Goal: Task Accomplishment & Management: Use online tool/utility

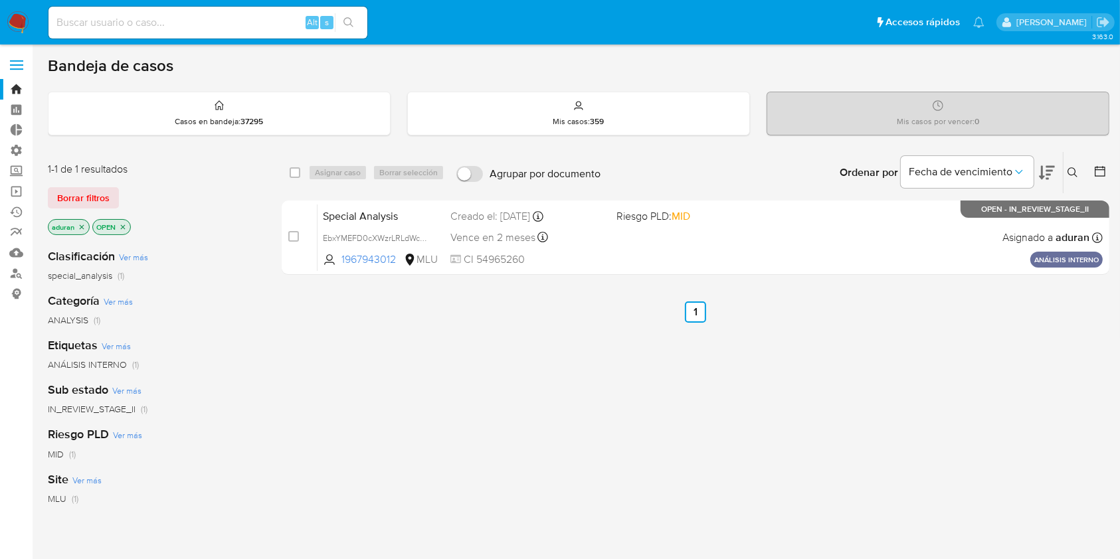
click at [0, 465] on aside "Bandeja Tablero Tablero Externo Administración Reglas Roles Usuarios Equipos Co…" at bounding box center [16, 404] width 33 height 809
drag, startPoint x: 605, startPoint y: 436, endPoint x: 663, endPoint y: 426, distance: 59.3
click at [665, 438] on div "select-all-cases-checkbox Asignar caso Borrar selección Agrupar por documento O…" at bounding box center [695, 452] width 827 height 602
drag, startPoint x: 558, startPoint y: 421, endPoint x: 483, endPoint y: 439, distance: 77.2
click at [485, 439] on div "select-all-cases-checkbox Asignar caso Borrar selección Agrupar por documento O…" at bounding box center [695, 452] width 827 height 602
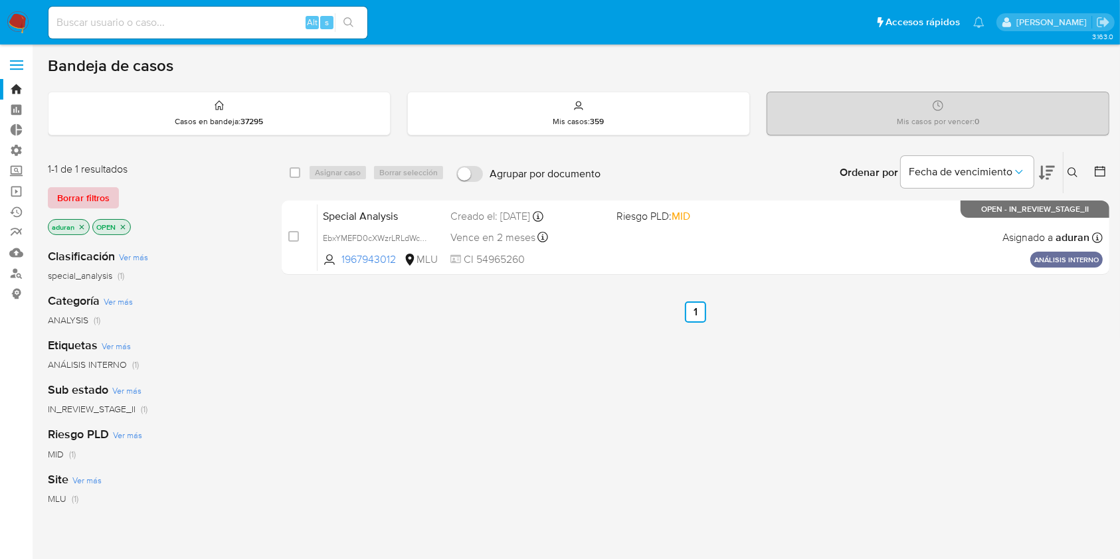
click at [101, 197] on span "Borrar filtros" at bounding box center [83, 198] width 52 height 19
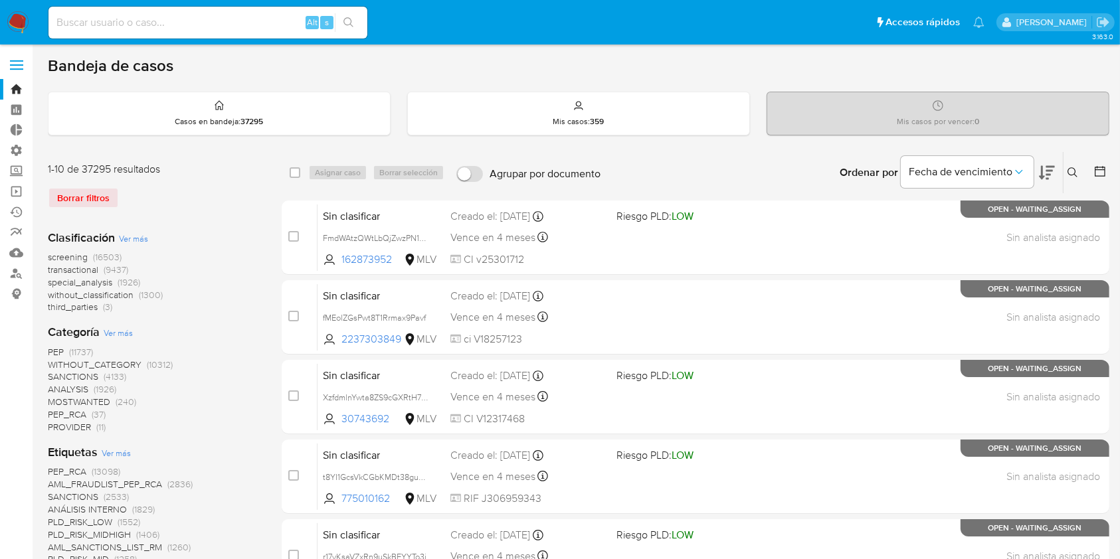
scroll to position [442, 0]
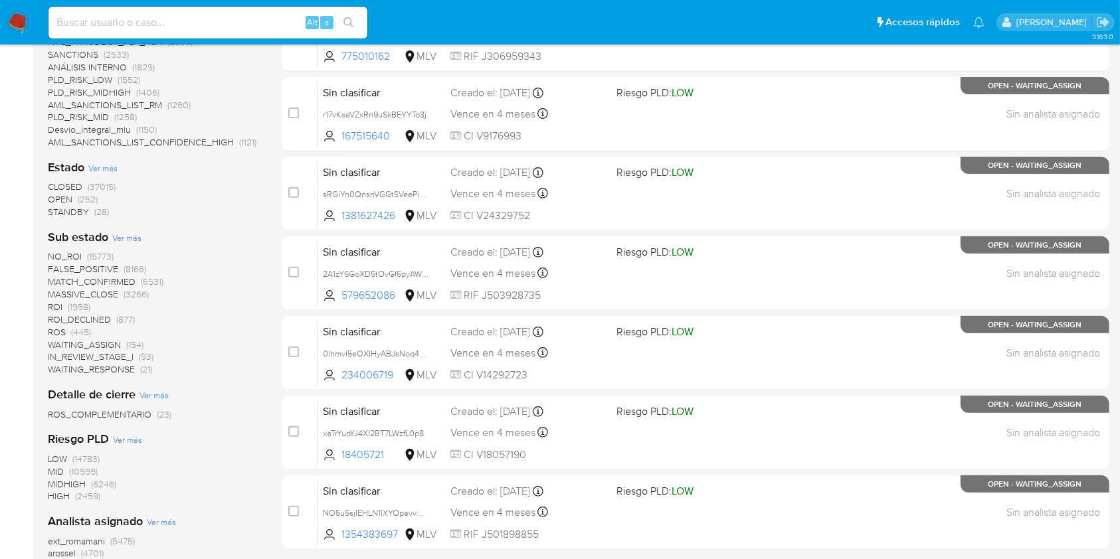
click at [60, 213] on span "STANDBY" at bounding box center [68, 211] width 41 height 13
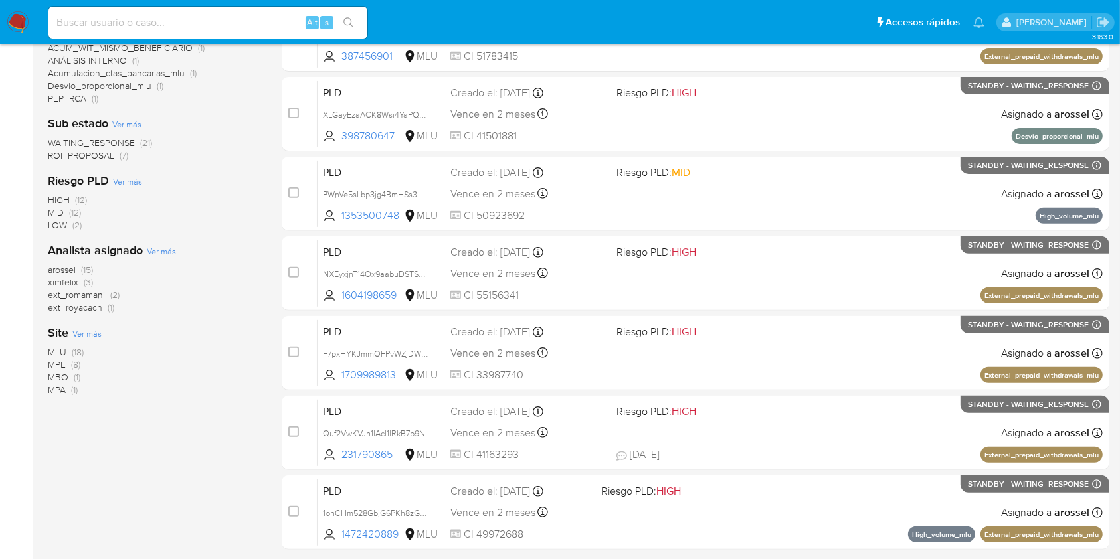
click at [90, 158] on span "ROI_PROPOSAL" at bounding box center [81, 155] width 66 height 13
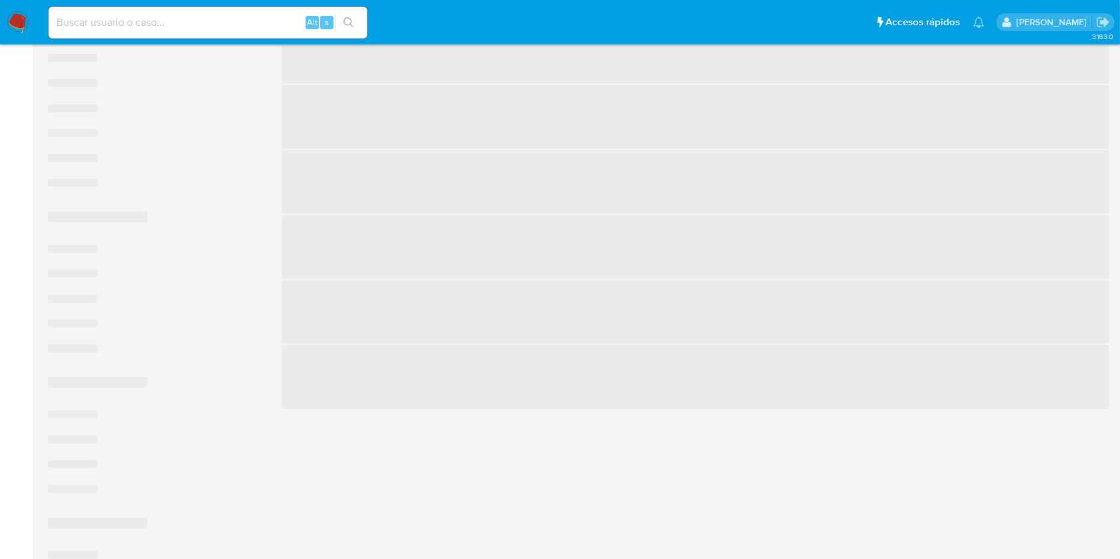
scroll to position [298, 0]
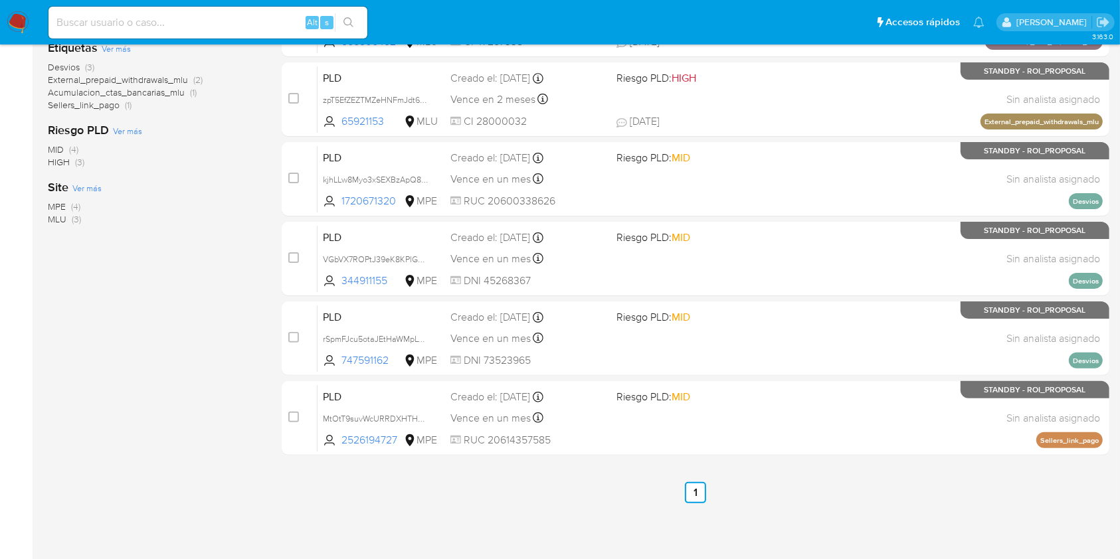
click at [51, 206] on span "MPE" at bounding box center [57, 206] width 18 height 13
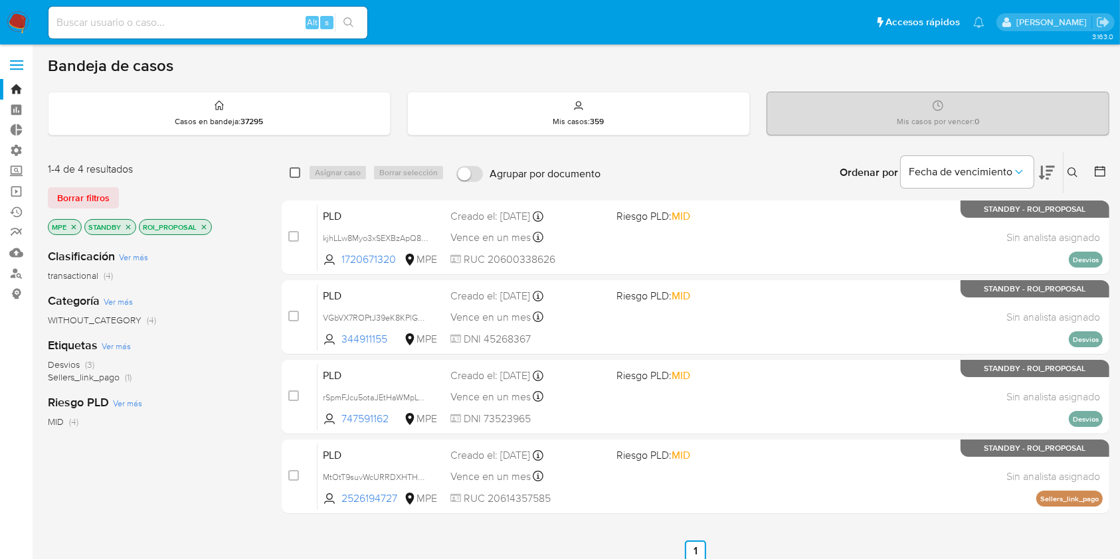
click at [295, 167] on input "checkbox" at bounding box center [295, 172] width 11 height 11
checkbox input "true"
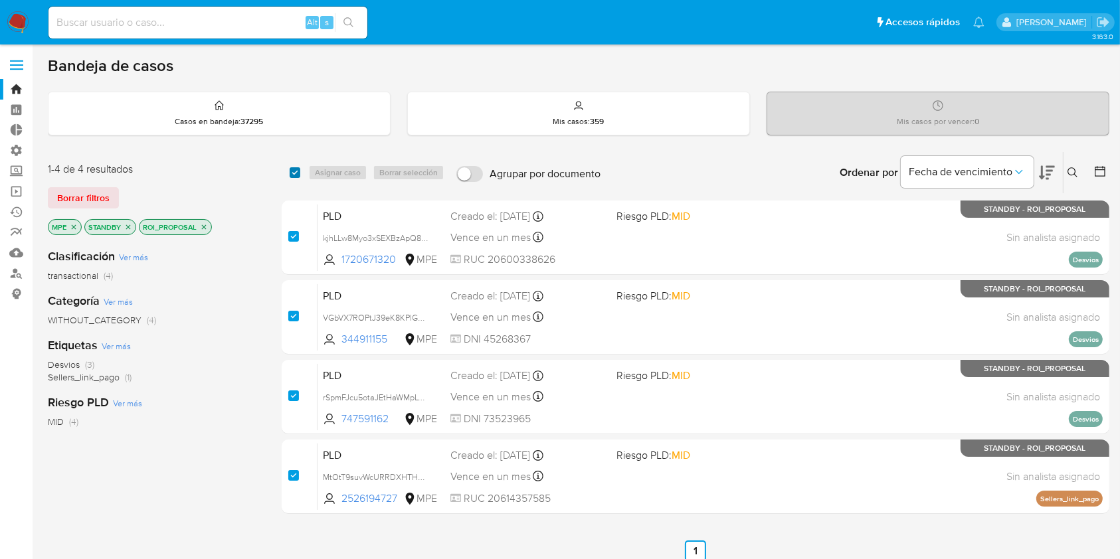
checkbox input "true"
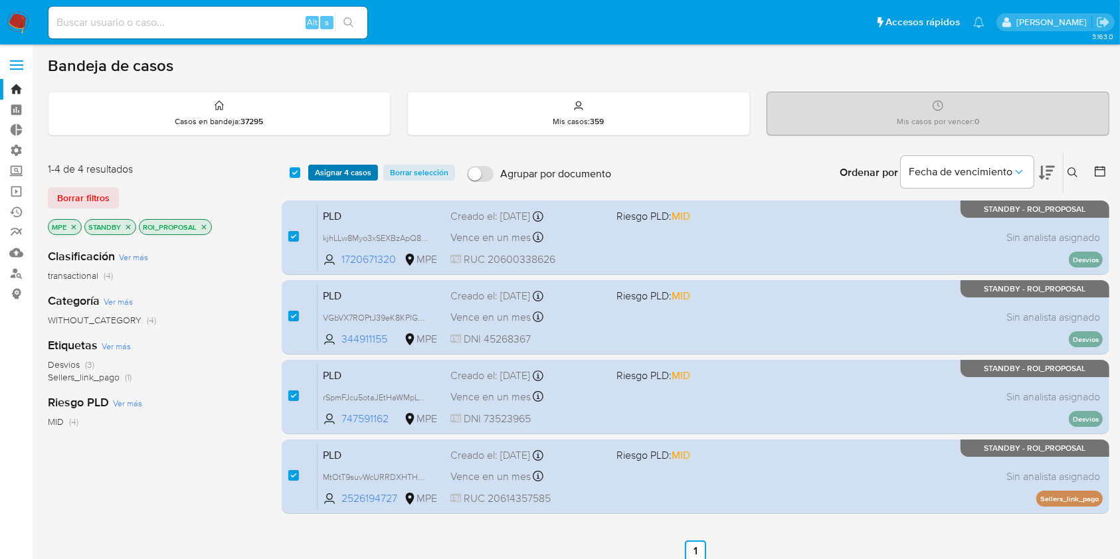
click at [364, 166] on span "Asignar 4 casos" at bounding box center [343, 172] width 56 height 13
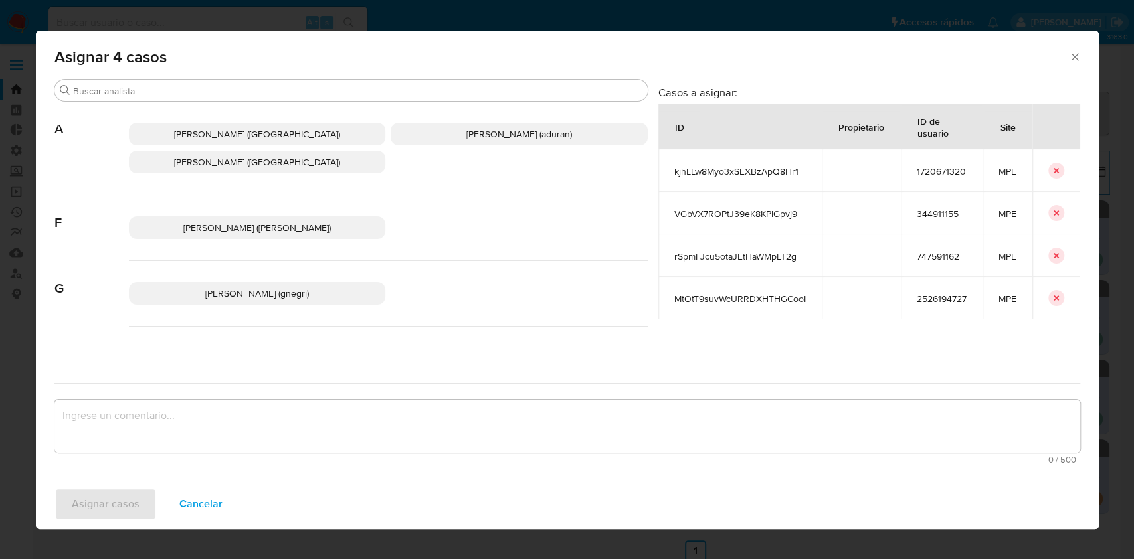
click at [464, 124] on p "Agustin Matias Duran (aduran)" at bounding box center [518, 134] width 257 height 23
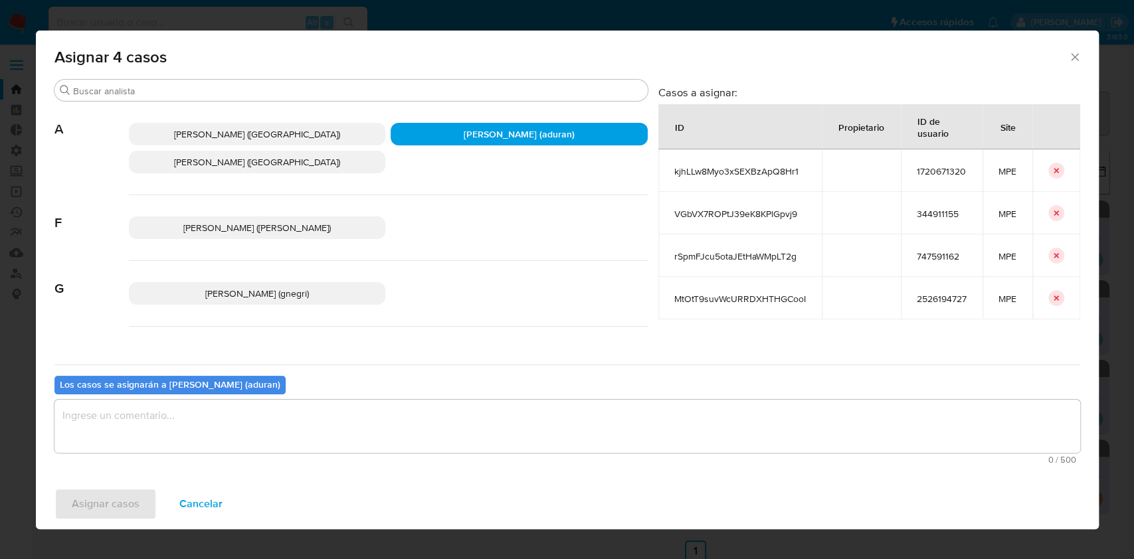
click at [436, 409] on textarea "assign-modal" at bounding box center [566, 426] width 1025 height 53
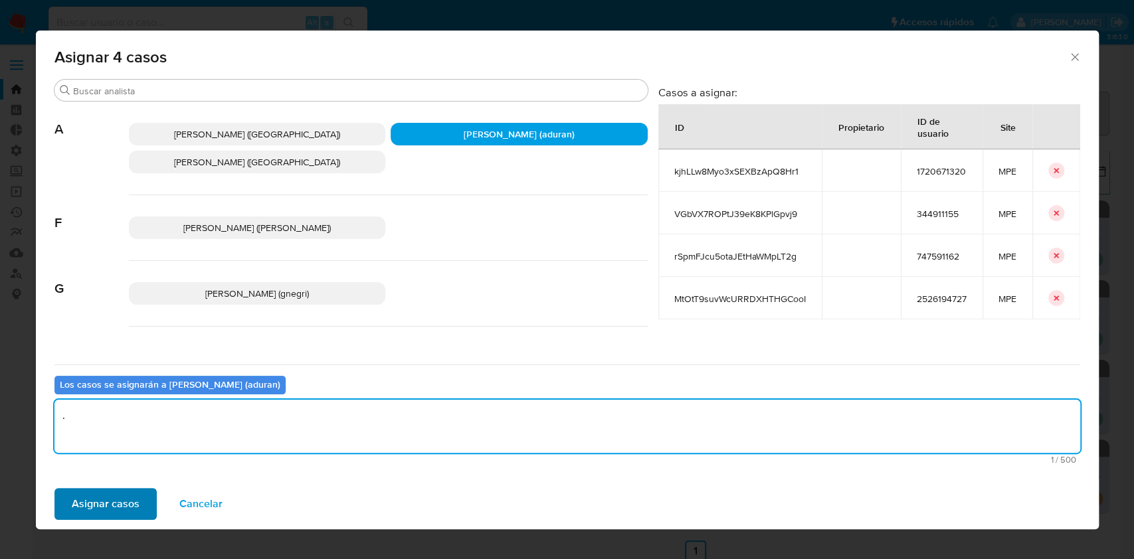
type textarea "."
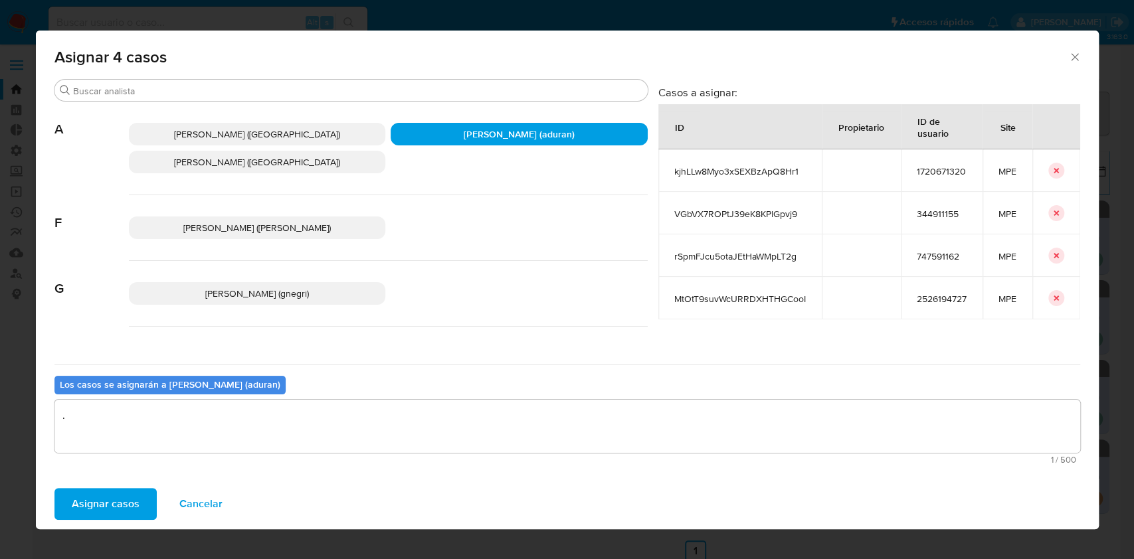
click at [133, 506] on span "Asignar casos" at bounding box center [106, 503] width 68 height 29
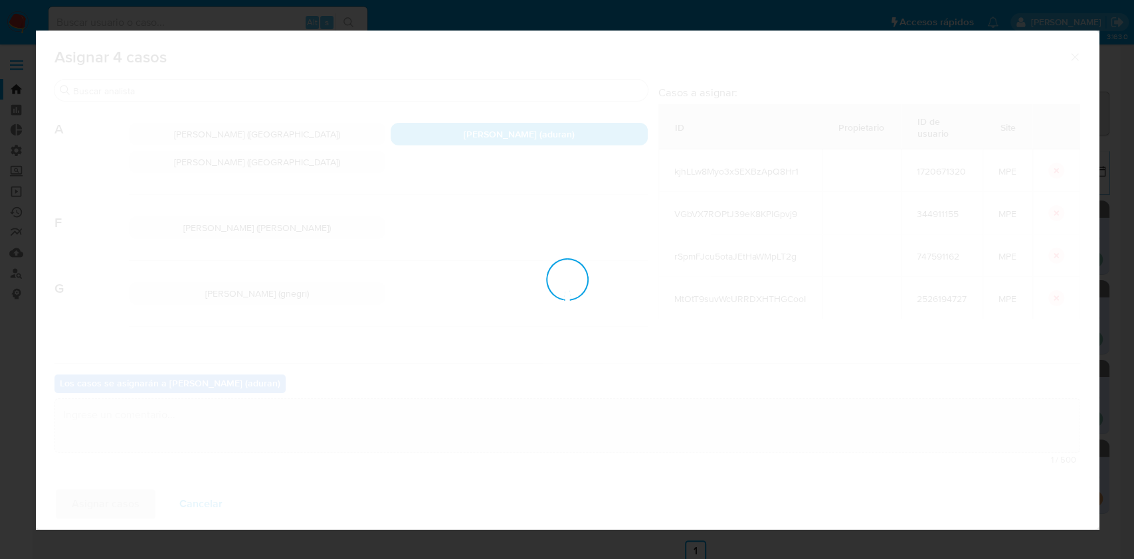
checkbox input "false"
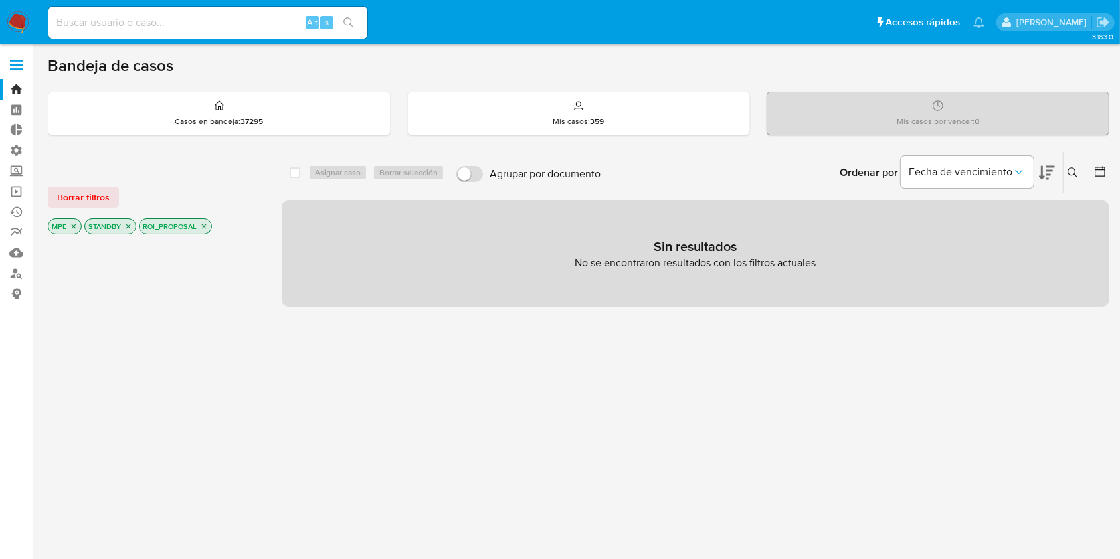
click at [15, 13] on img at bounding box center [18, 22] width 23 height 23
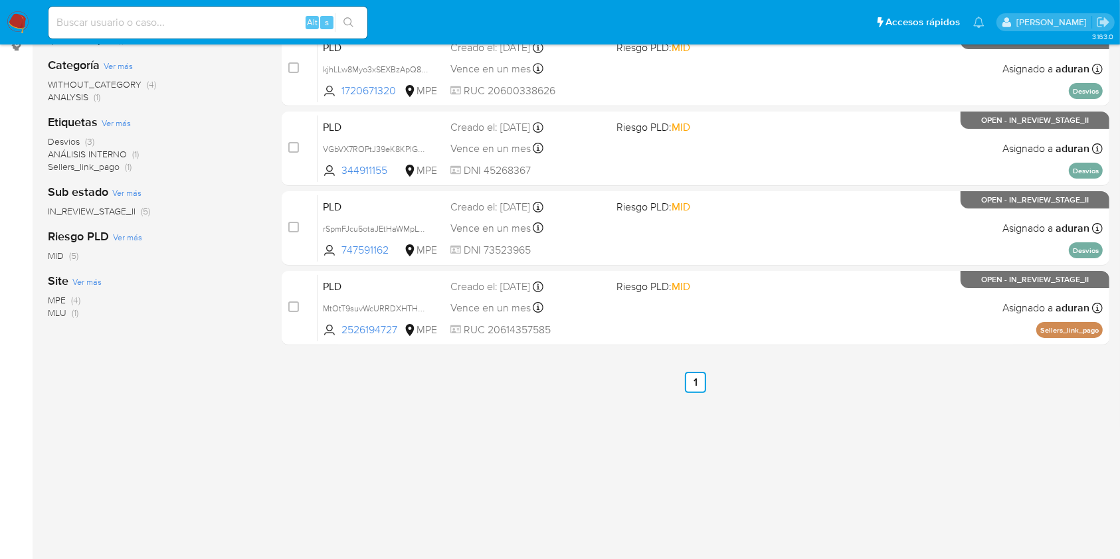
scroll to position [249, 0]
click at [55, 295] on span "MPE" at bounding box center [57, 299] width 18 height 13
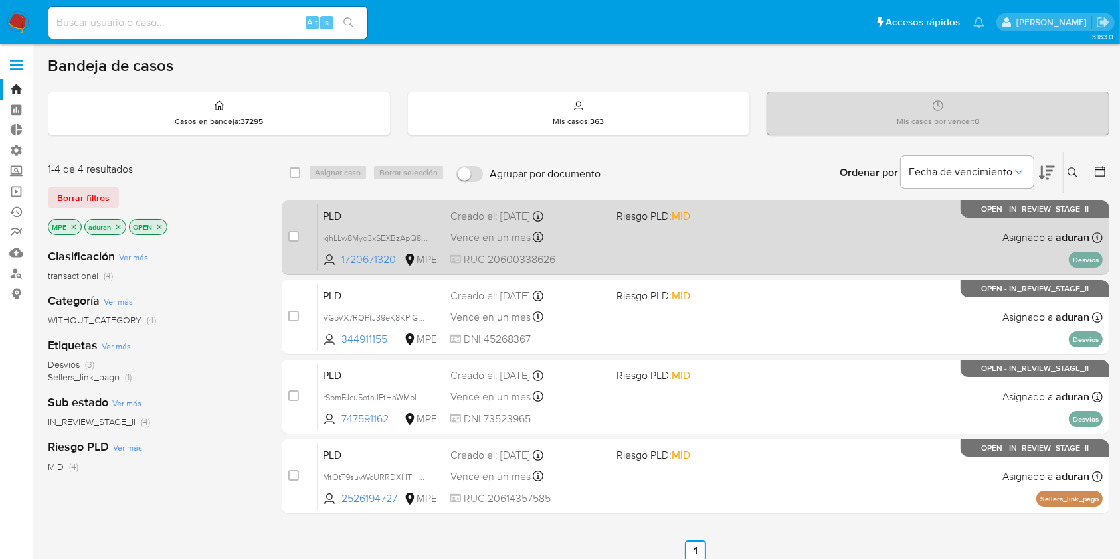
click at [659, 256] on div "PLD kjhLLw8Myo3xSEXBzApQ8Hr1 1720671320 MPE Riesgo PLD: MID Creado el: 12/08/20…" at bounding box center [709, 237] width 785 height 67
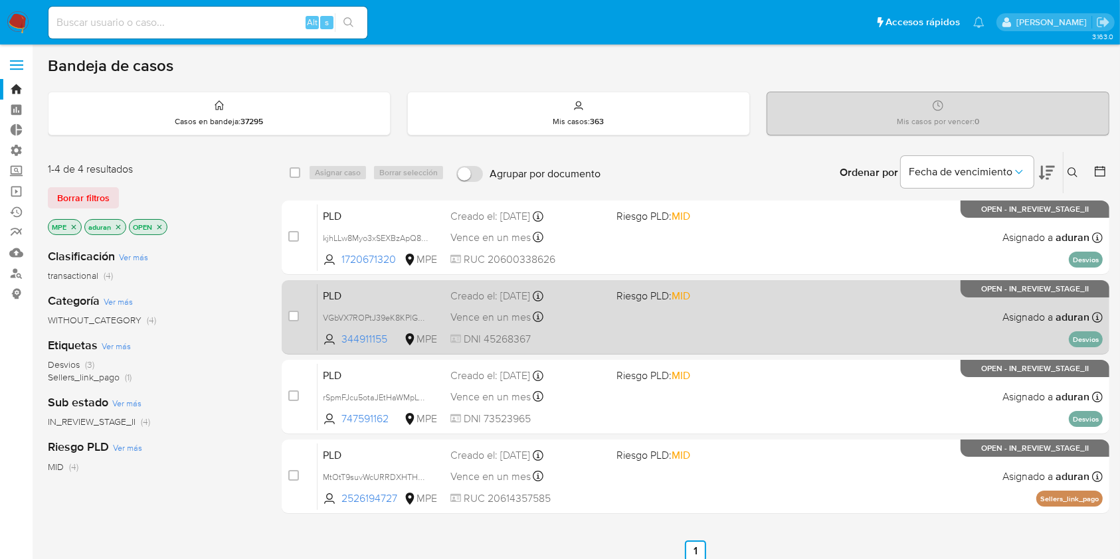
click at [618, 311] on div "PLD VGbVX7ROPtJ39eK8KPlGpvj9 344911155 MPE Riesgo PLD: MID Creado el: 12/08/202…" at bounding box center [709, 317] width 785 height 67
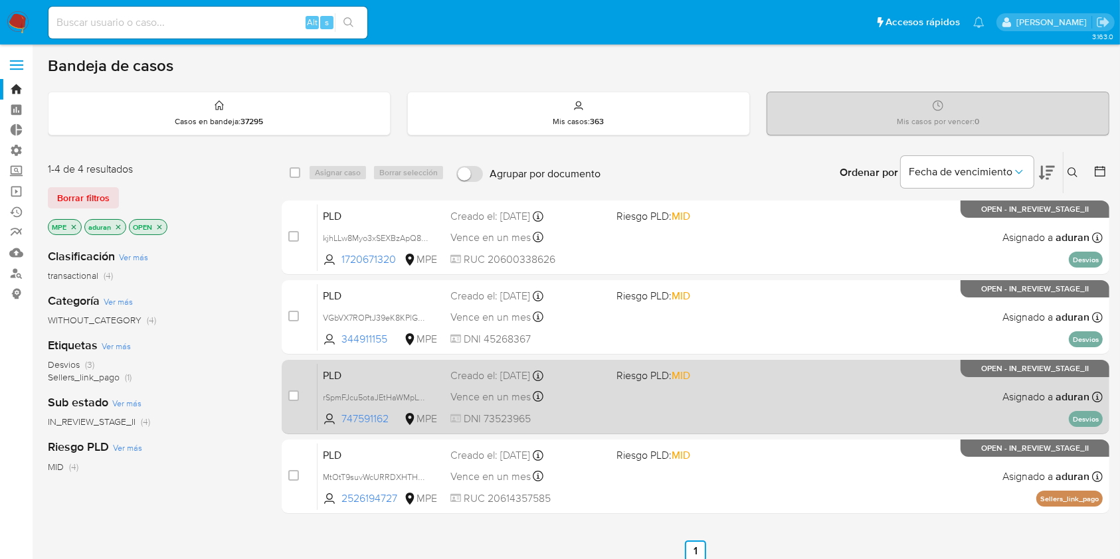
click at [608, 390] on div "PLD rSpmFJcu5otaJEtHaWMpLT2g 747591162 MPE Riesgo PLD: MID Creado el: 12/08/202…" at bounding box center [709, 396] width 785 height 67
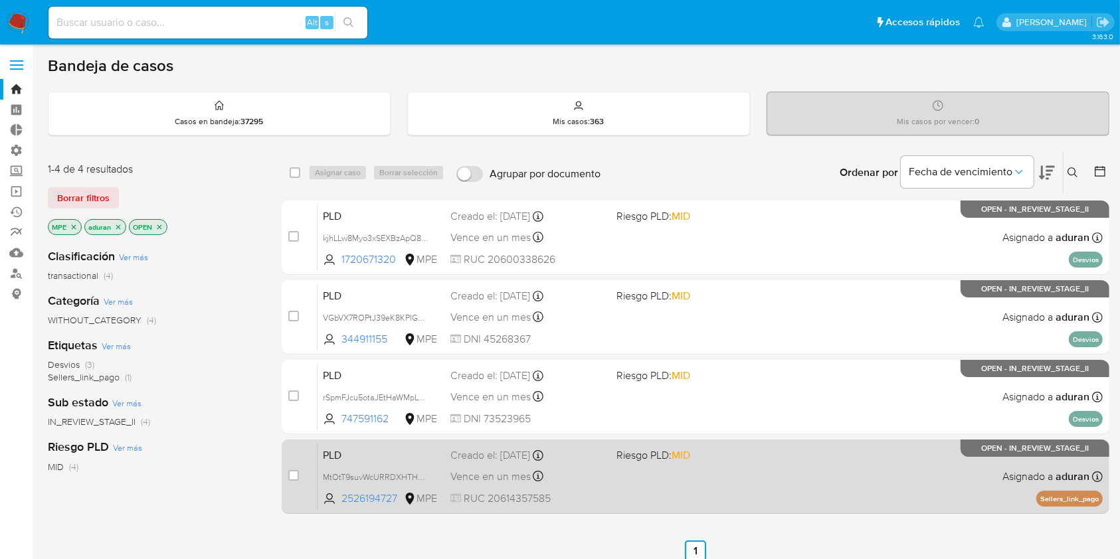
click at [595, 468] on div "Vence en un mes Vence el 10/11/2025 07:33:06" at bounding box center [527, 477] width 155 height 18
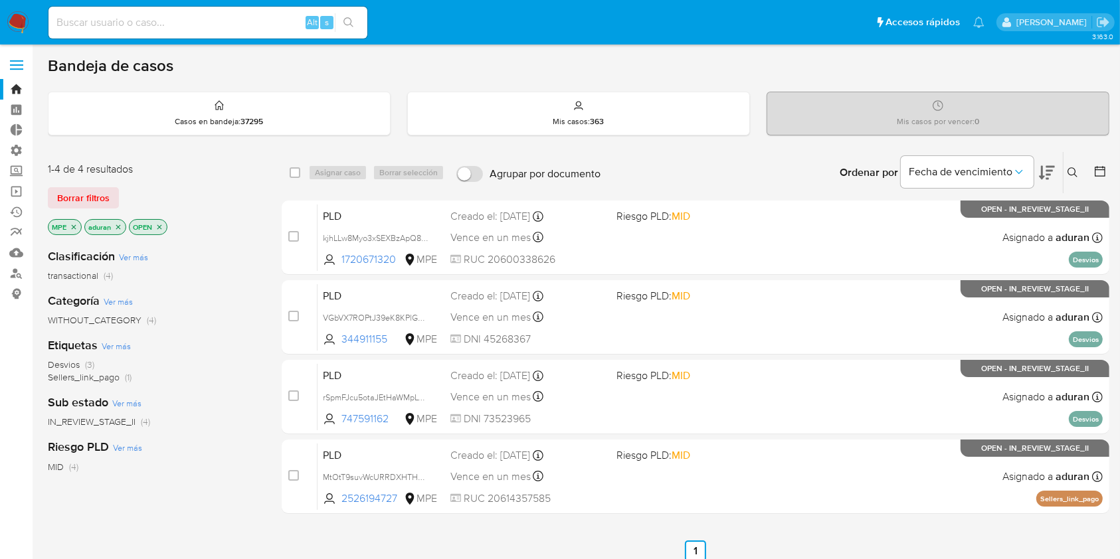
click at [15, 21] on img at bounding box center [18, 22] width 23 height 23
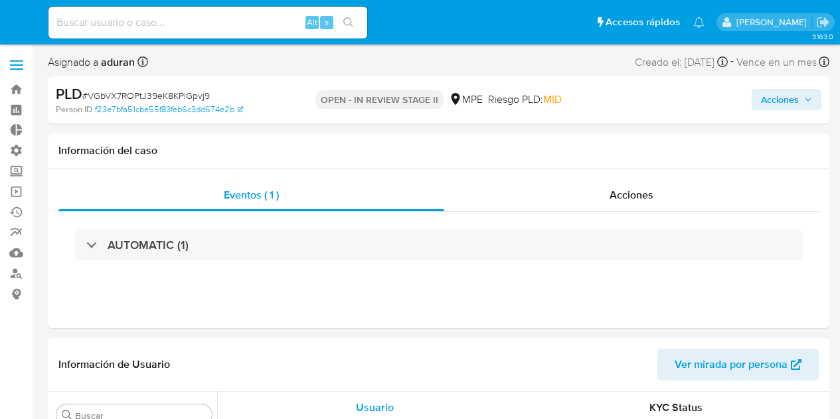
select select "10"
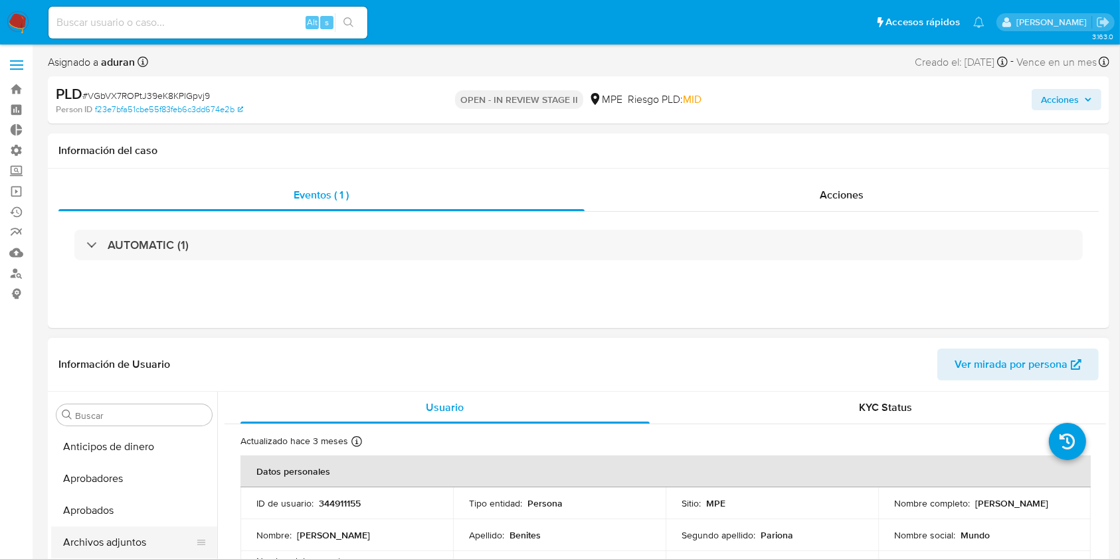
click at [118, 418] on button "Archivos adjuntos" at bounding box center [128, 543] width 155 height 32
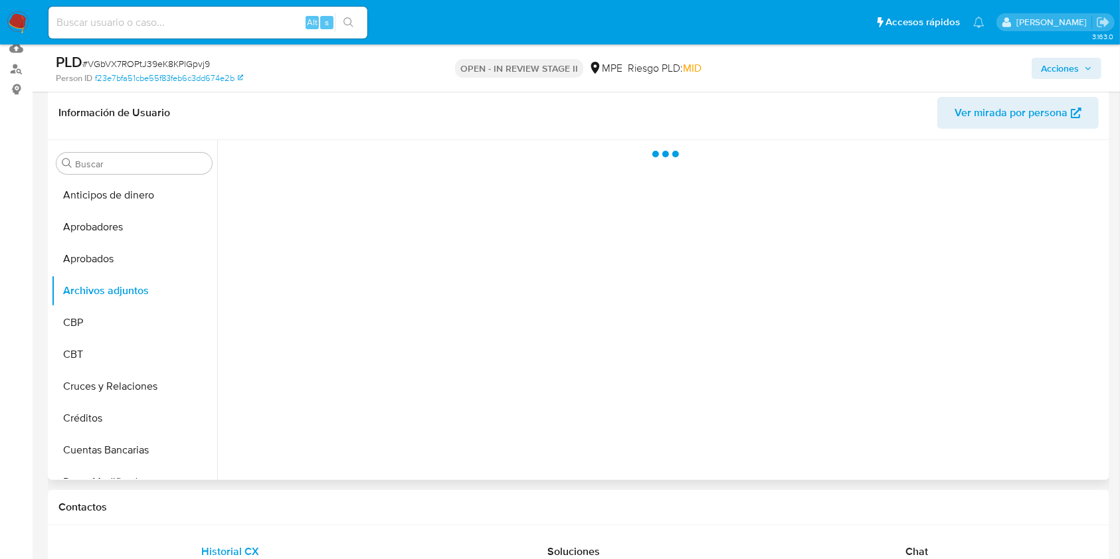
scroll to position [177, 0]
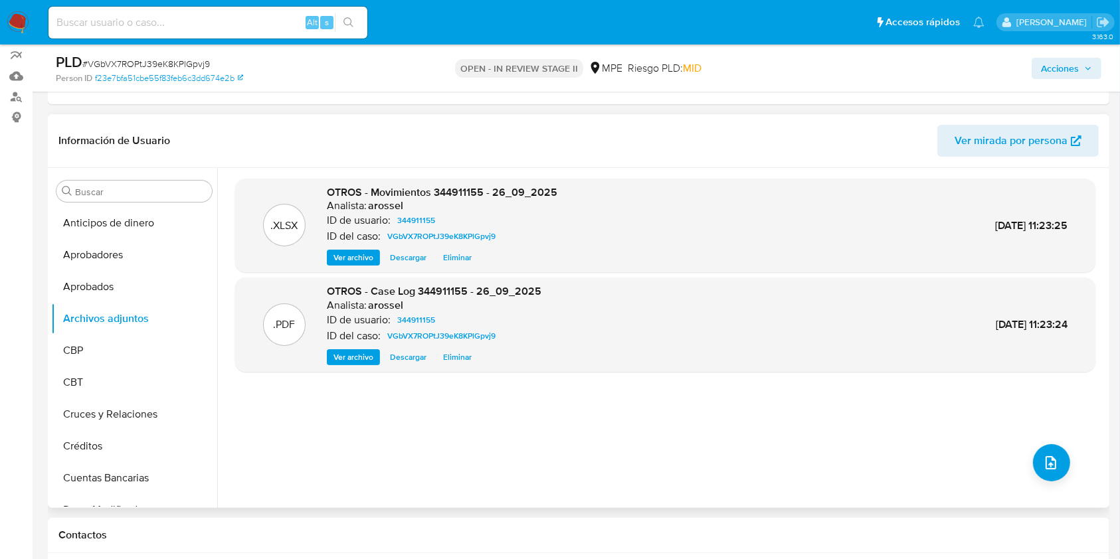
click at [409, 357] on span "Descargar" at bounding box center [408, 357] width 37 height 13
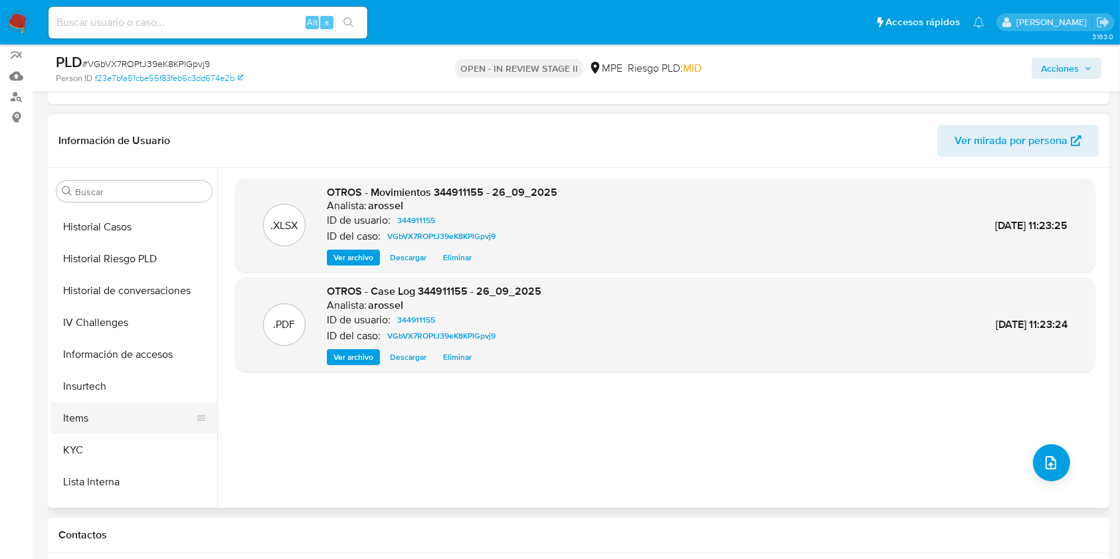
scroll to position [531, 0]
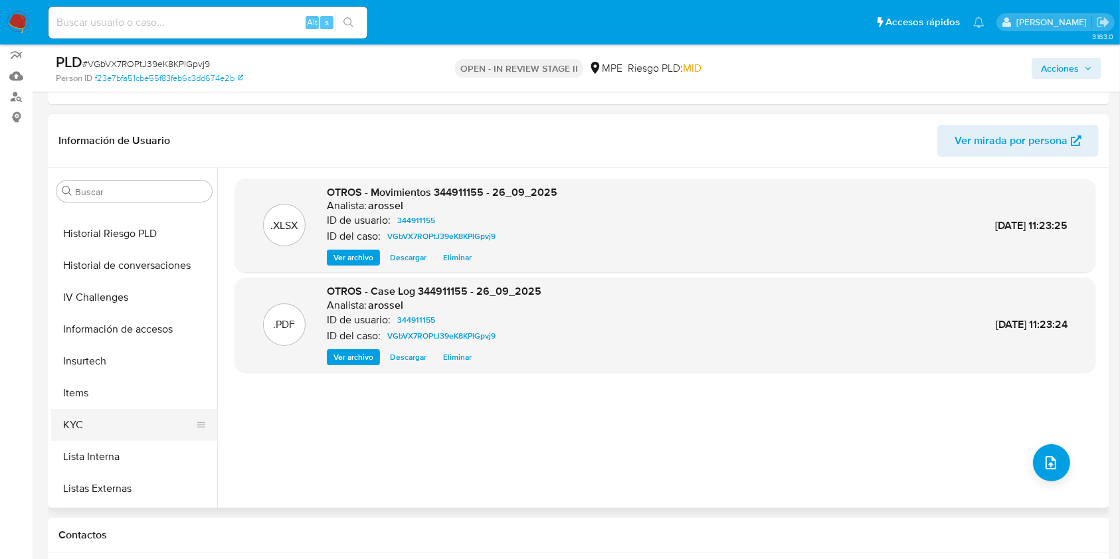
click at [86, 418] on button "KYC" at bounding box center [128, 425] width 155 height 32
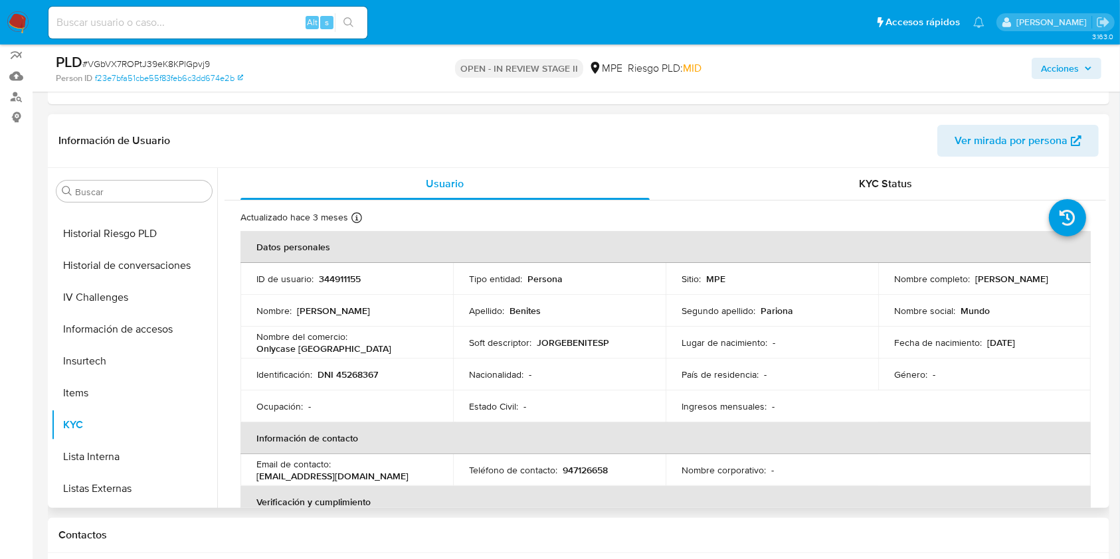
click at [343, 279] on p "344911155" at bounding box center [340, 279] width 42 height 12
copy p "344911155"
click at [839, 78] on span "Acciones" at bounding box center [1060, 68] width 38 height 21
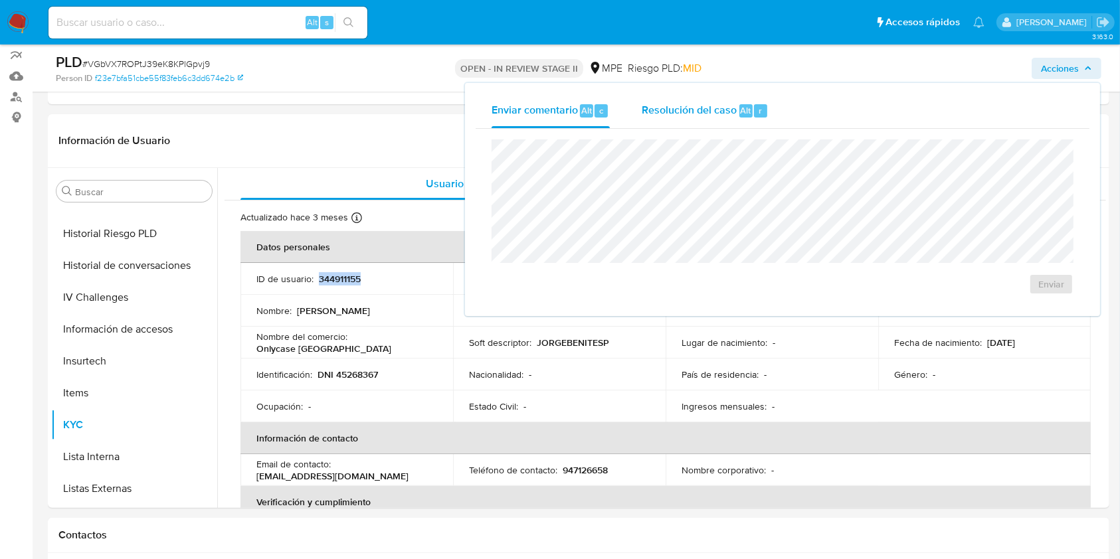
click at [740, 112] on span "Alt" at bounding box center [745, 110] width 11 height 13
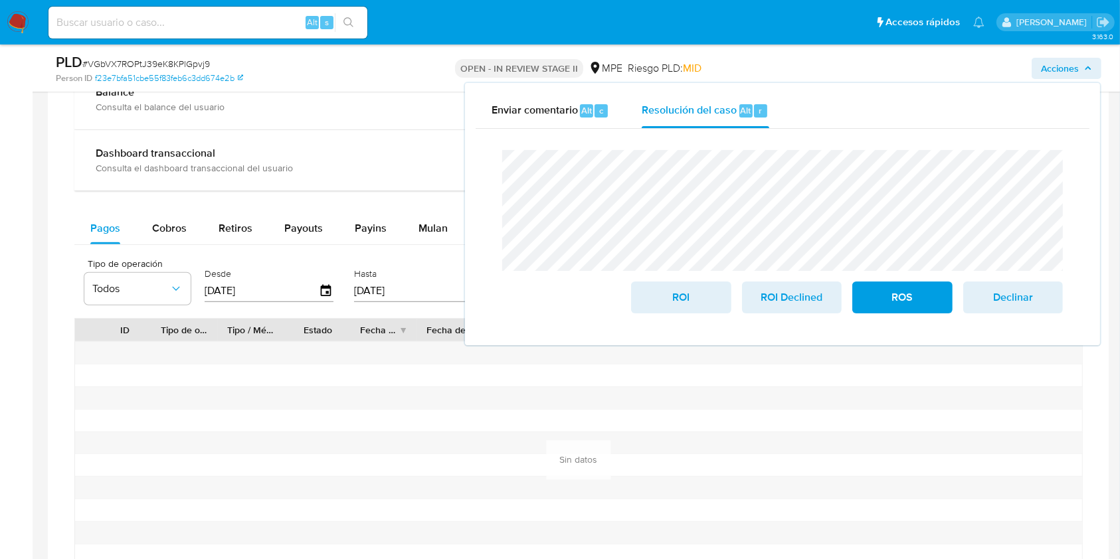
scroll to position [974, 0]
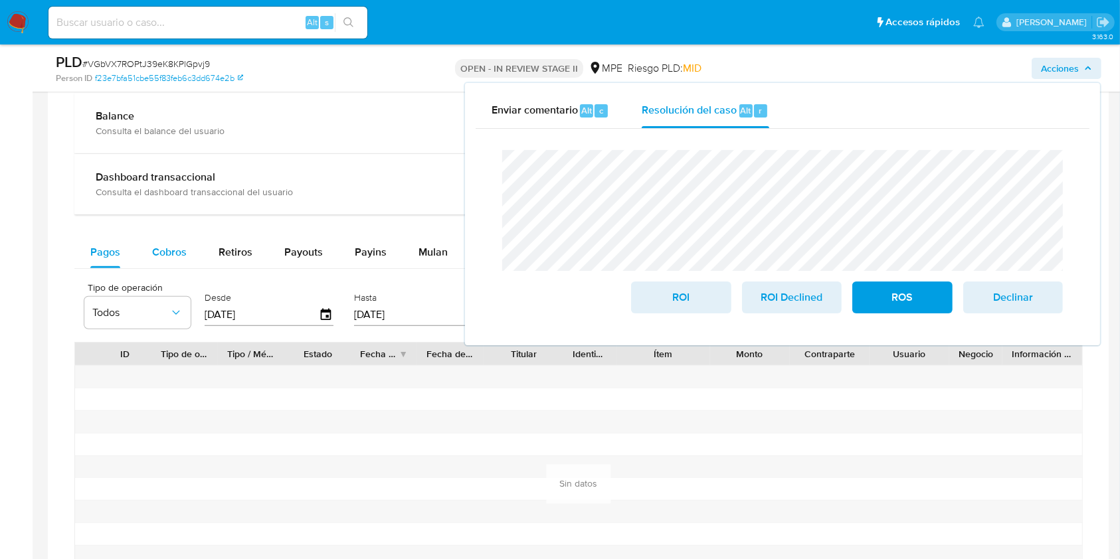
click at [147, 249] on button "Cobros" at bounding box center [169, 252] width 66 height 32
select select "10"
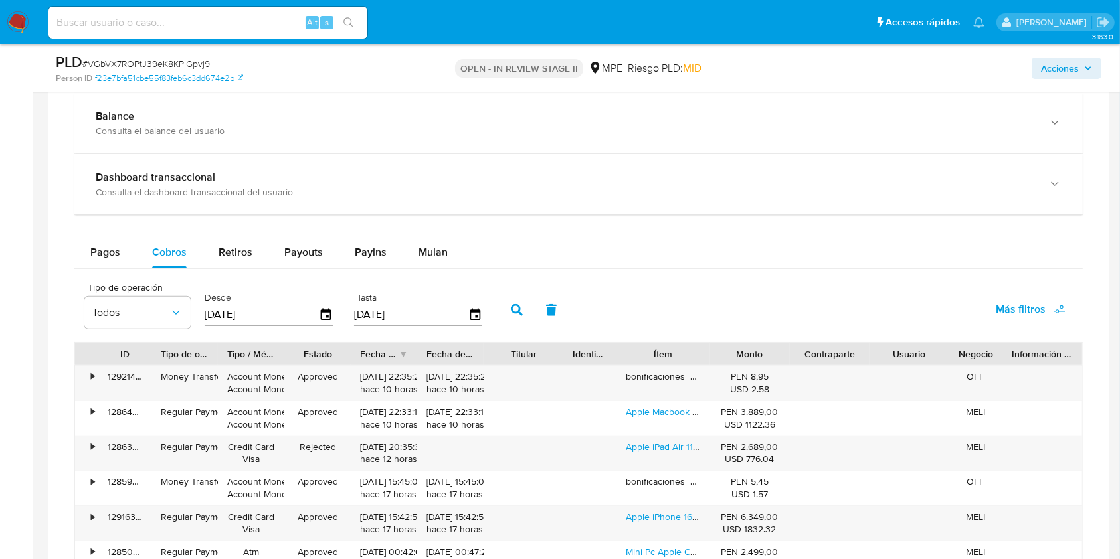
scroll to position [1063, 0]
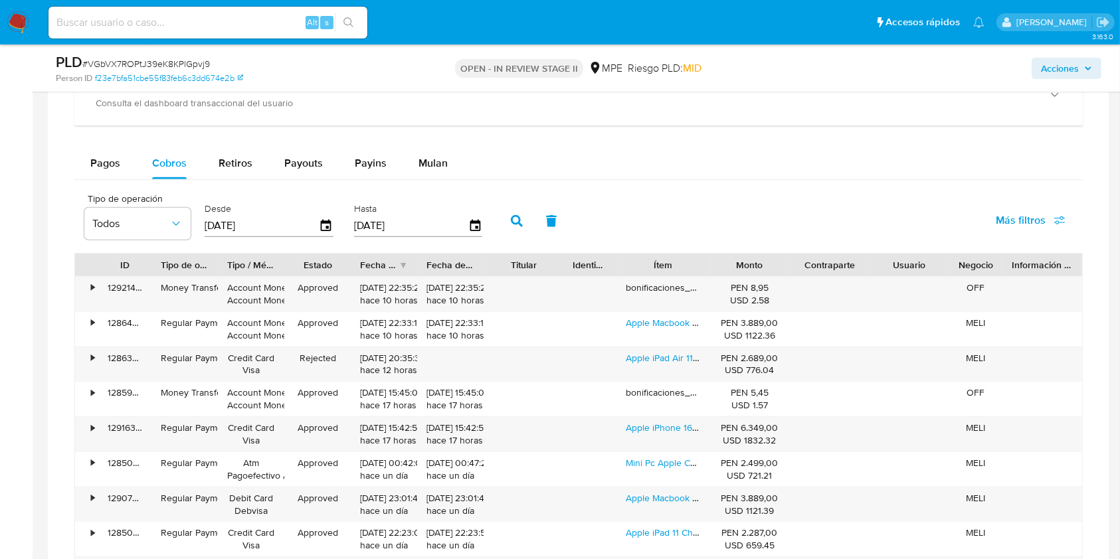
click at [839, 66] on span "Acciones" at bounding box center [1060, 68] width 38 height 21
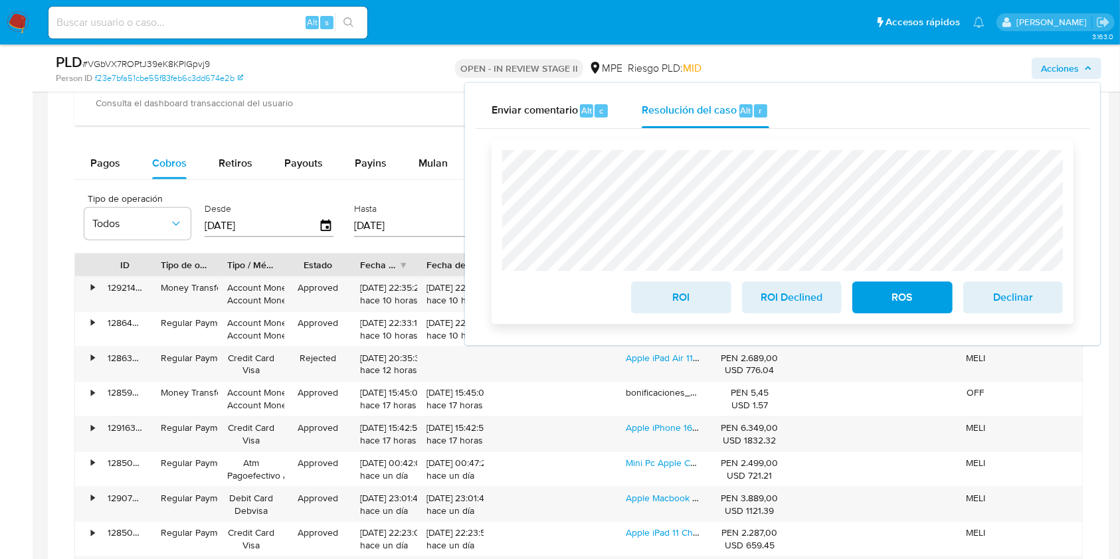
click at [682, 301] on span "ROI" at bounding box center [680, 297] width 65 height 29
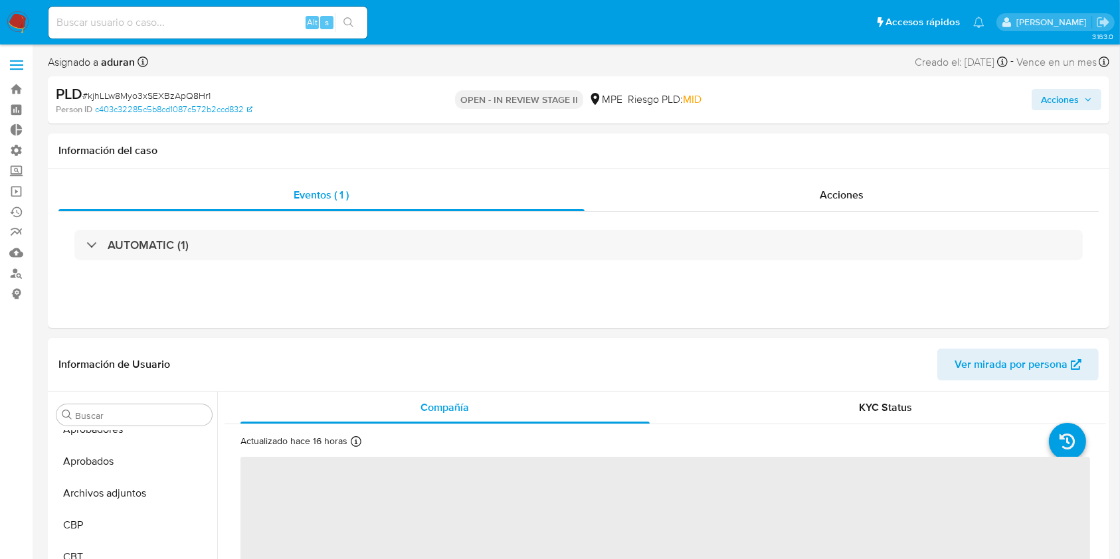
scroll to position [657, 0]
select select "10"
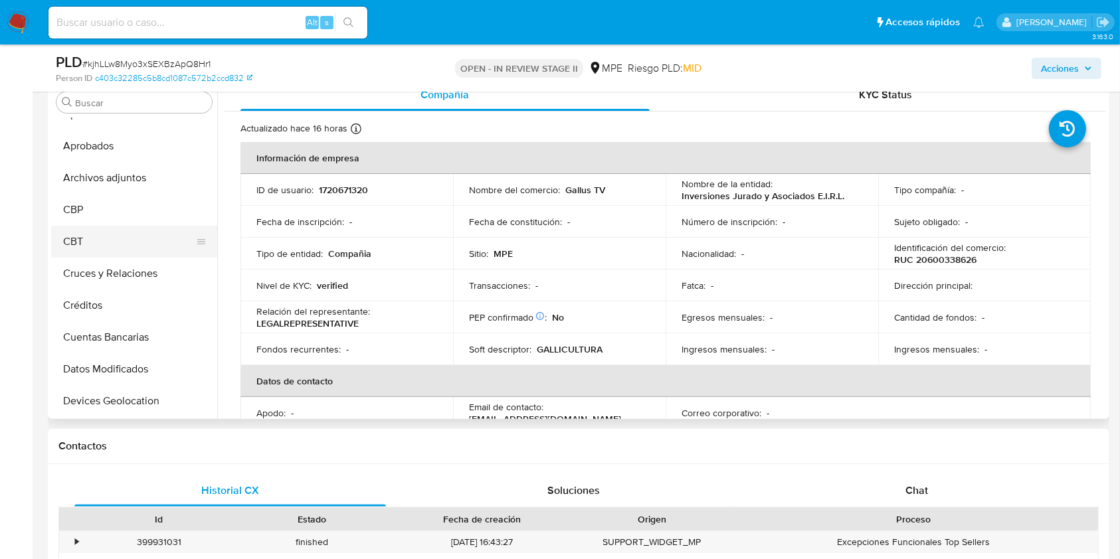
scroll to position [0, 0]
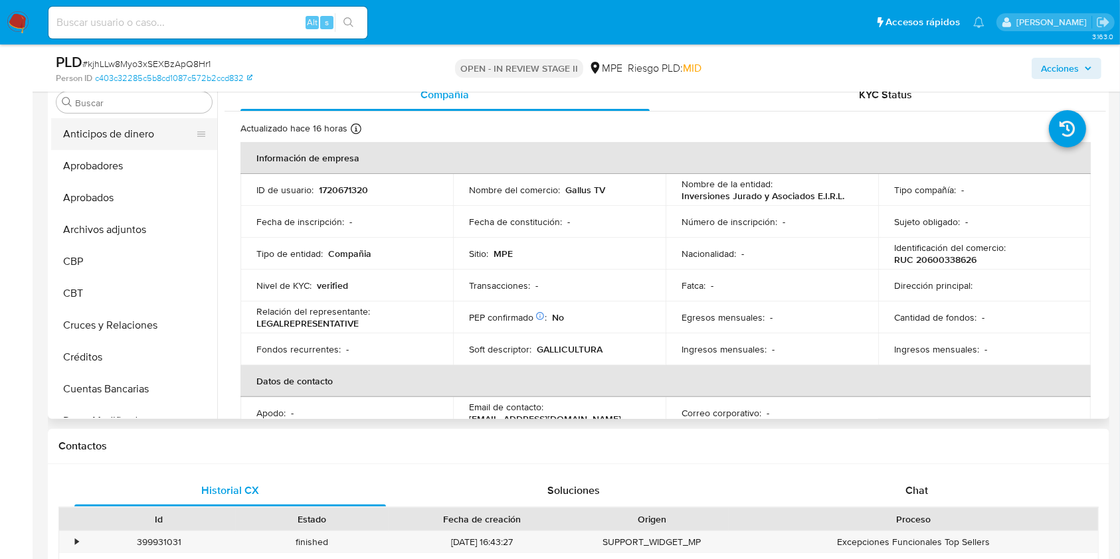
click at [110, 143] on button "Anticipos de dinero" at bounding box center [128, 134] width 155 height 32
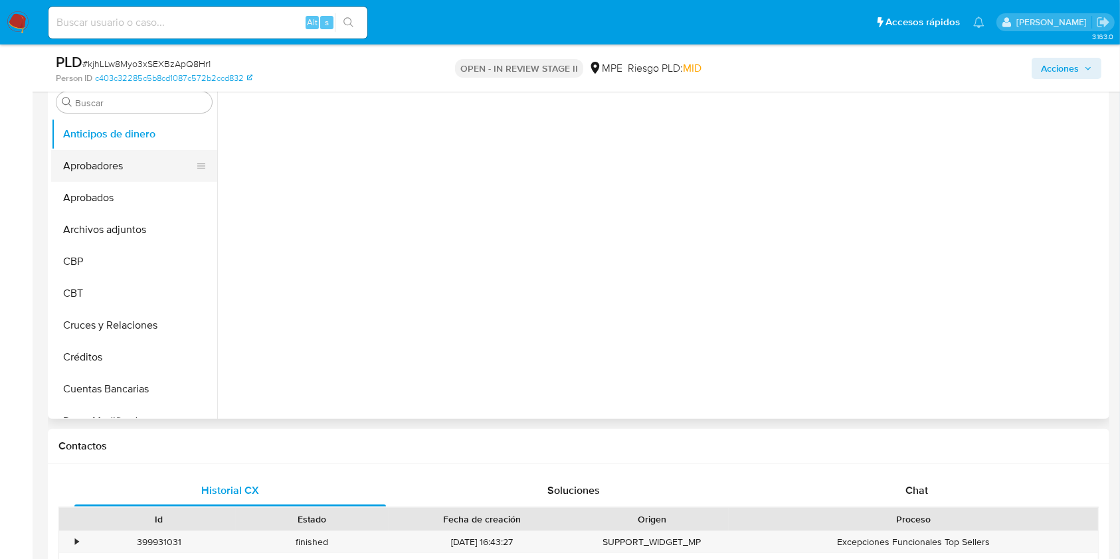
click at [108, 167] on button "Aprobadores" at bounding box center [128, 166] width 155 height 32
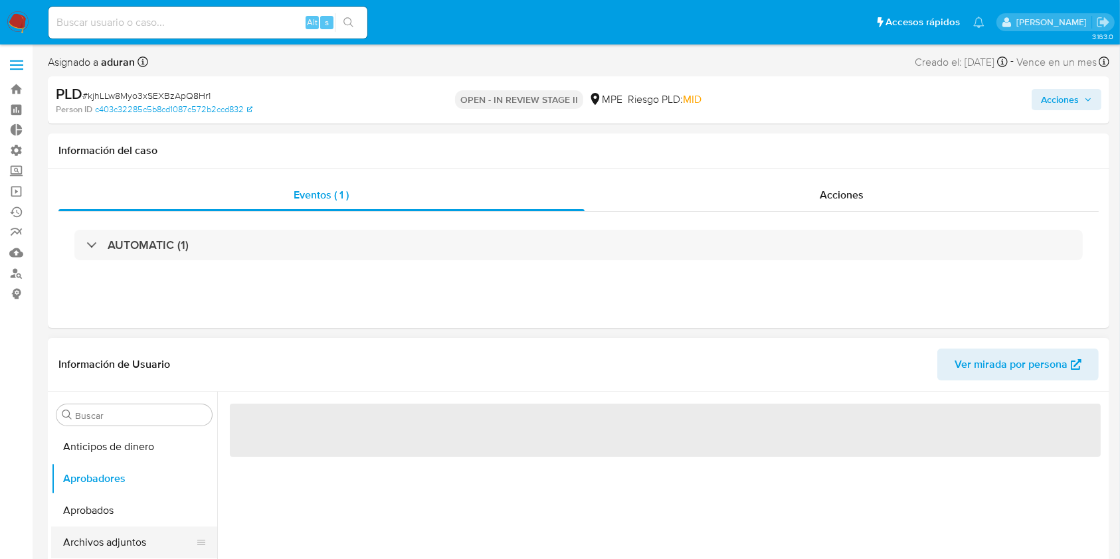
click at [139, 418] on button "Archivos adjuntos" at bounding box center [128, 543] width 155 height 32
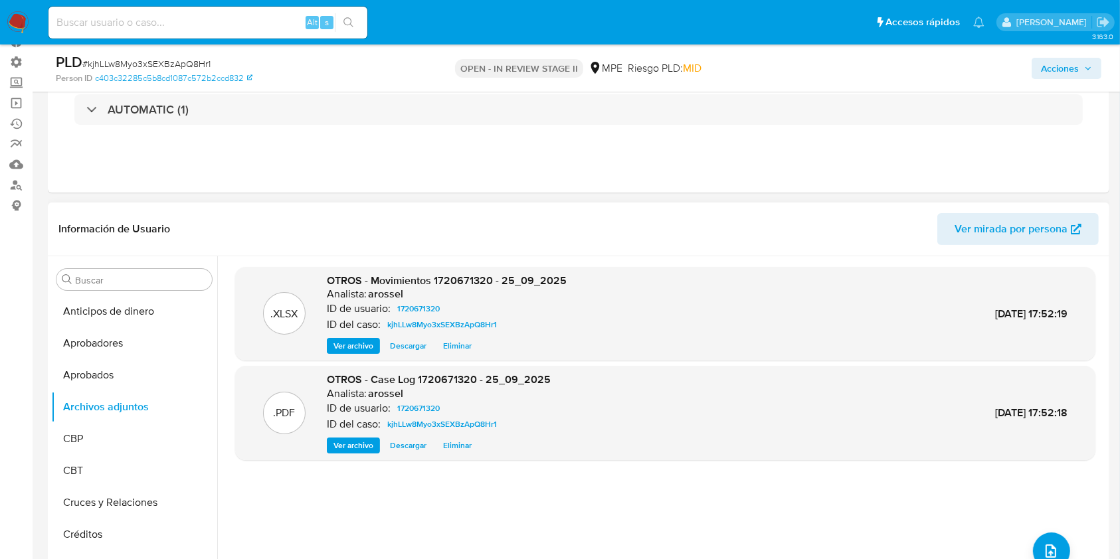
scroll to position [177, 0]
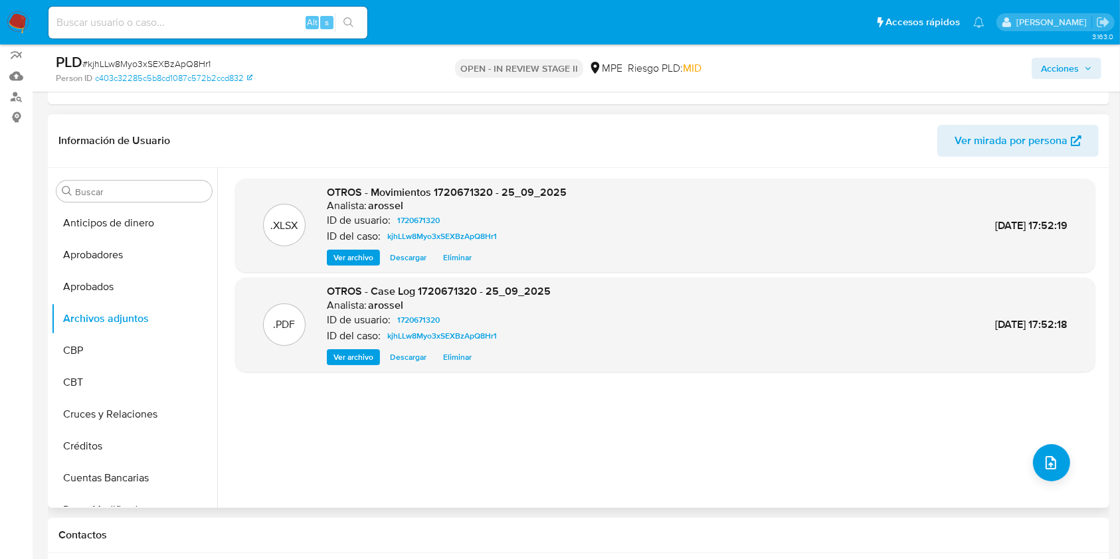
click at [416, 360] on span "Descargar" at bounding box center [408, 357] width 37 height 13
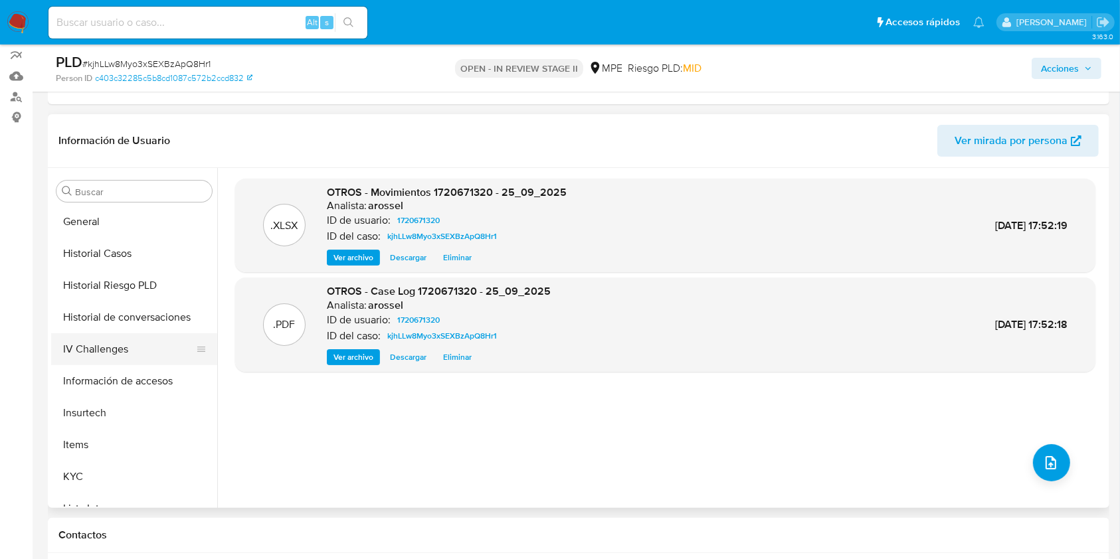
scroll to position [391, 0]
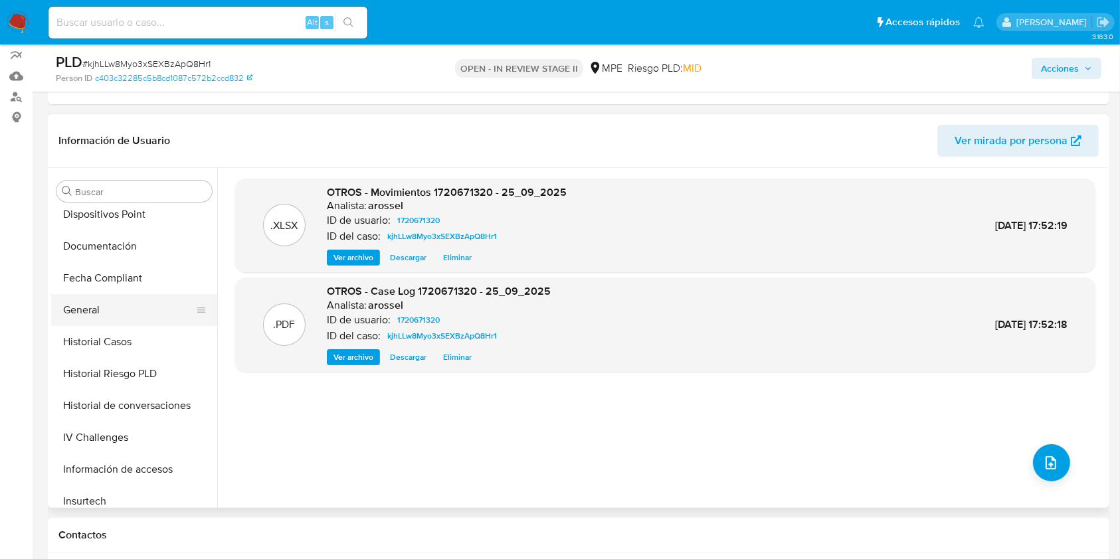
click at [112, 310] on button "General" at bounding box center [128, 310] width 155 height 32
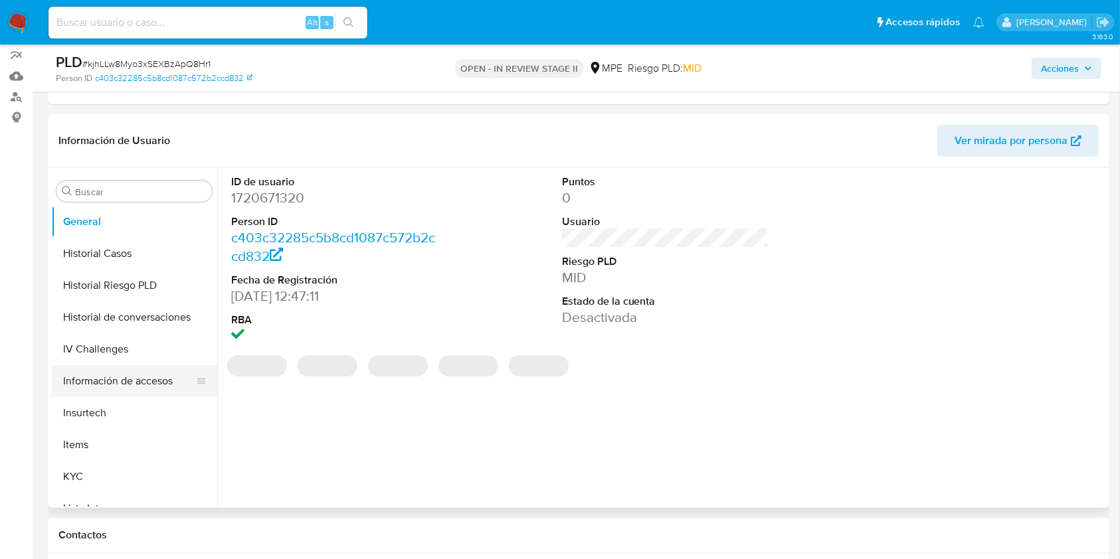
scroll to position [568, 0]
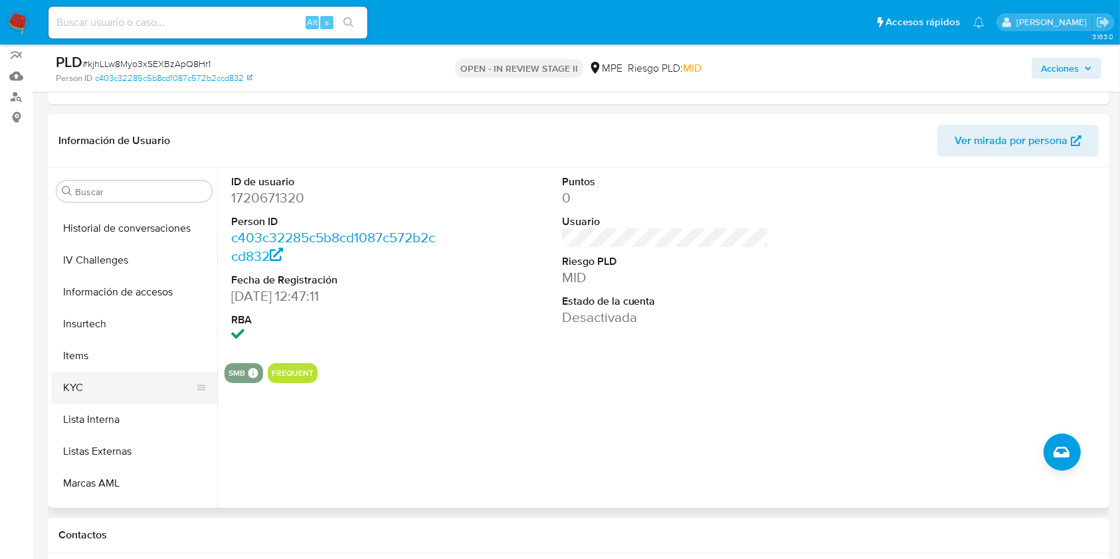
click at [93, 396] on button "KYC" at bounding box center [128, 388] width 155 height 32
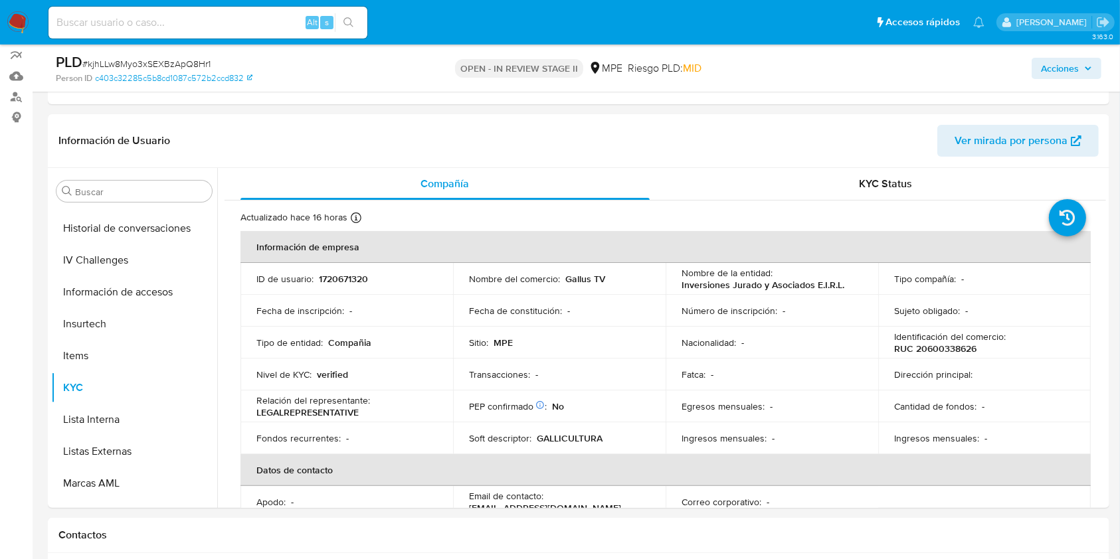
click at [839, 70] on span "Acciones" at bounding box center [1060, 68] width 38 height 21
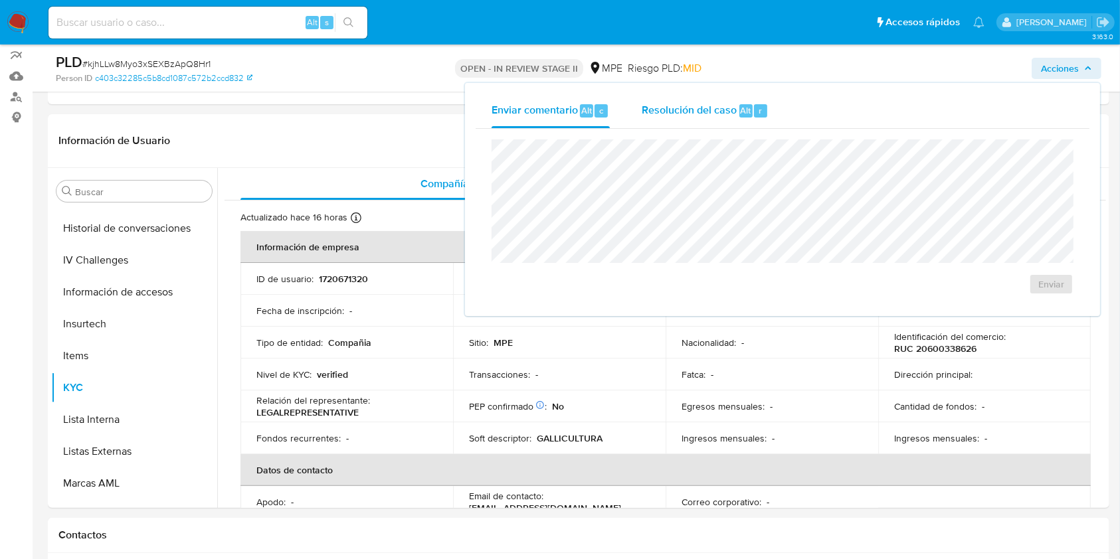
click at [695, 114] on span "Resolución del caso" at bounding box center [688, 109] width 95 height 15
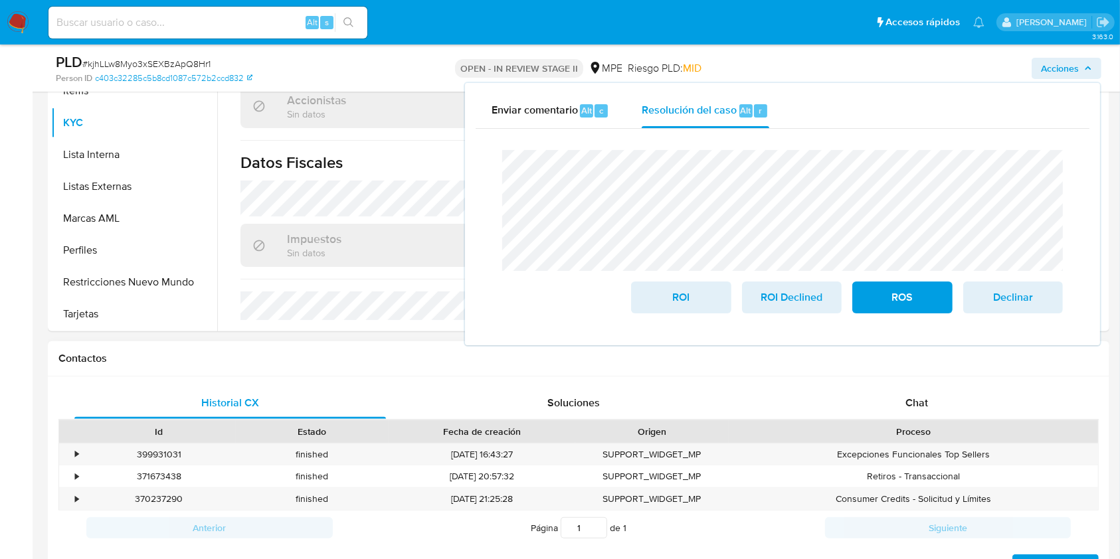
scroll to position [354, 0]
click at [135, 274] on button "Restricciones Nuevo Mundo" at bounding box center [128, 282] width 155 height 32
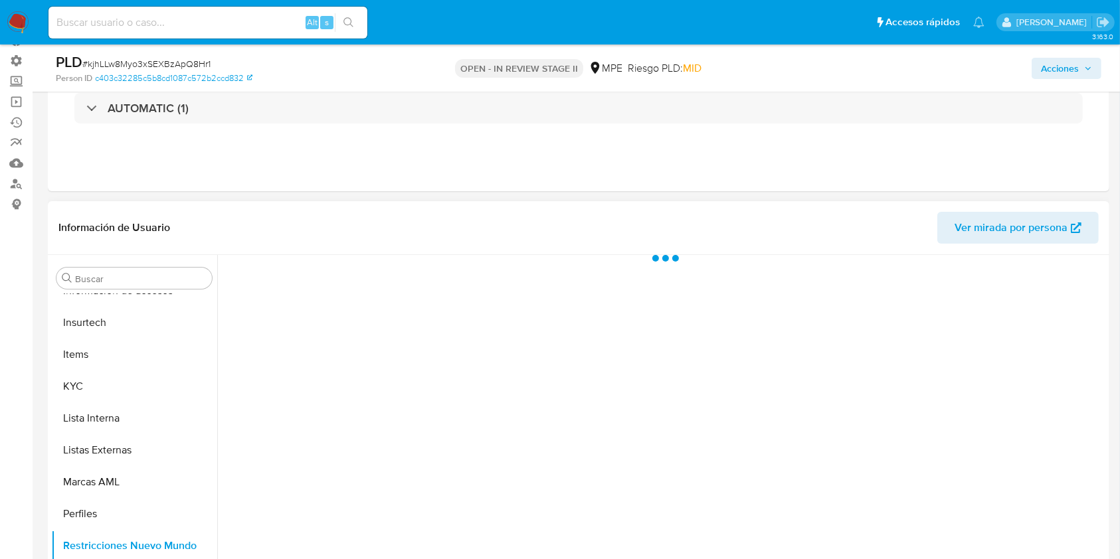
scroll to position [88, 0]
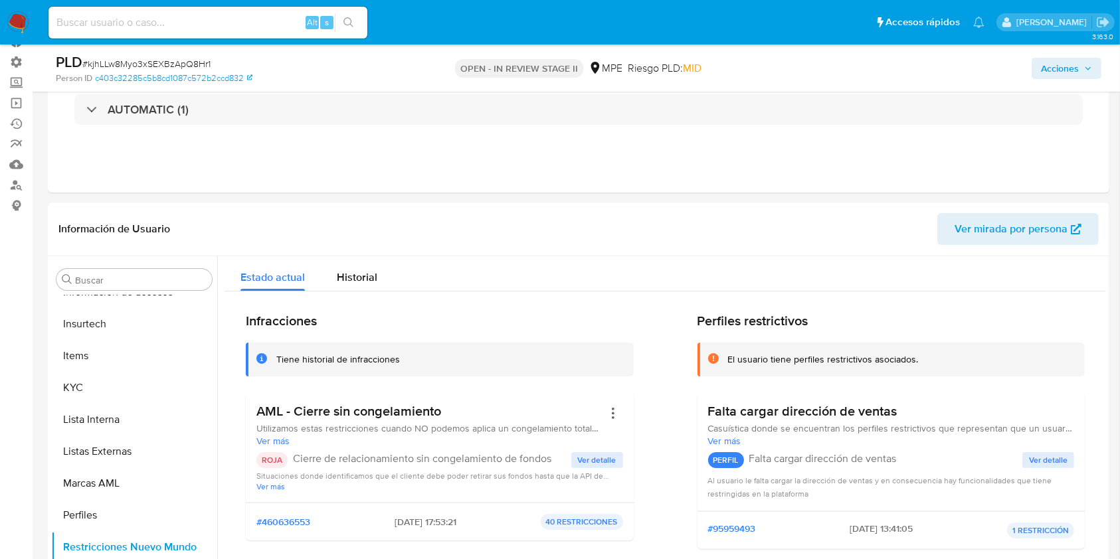
click at [839, 77] on span "Acciones" at bounding box center [1066, 68] width 51 height 19
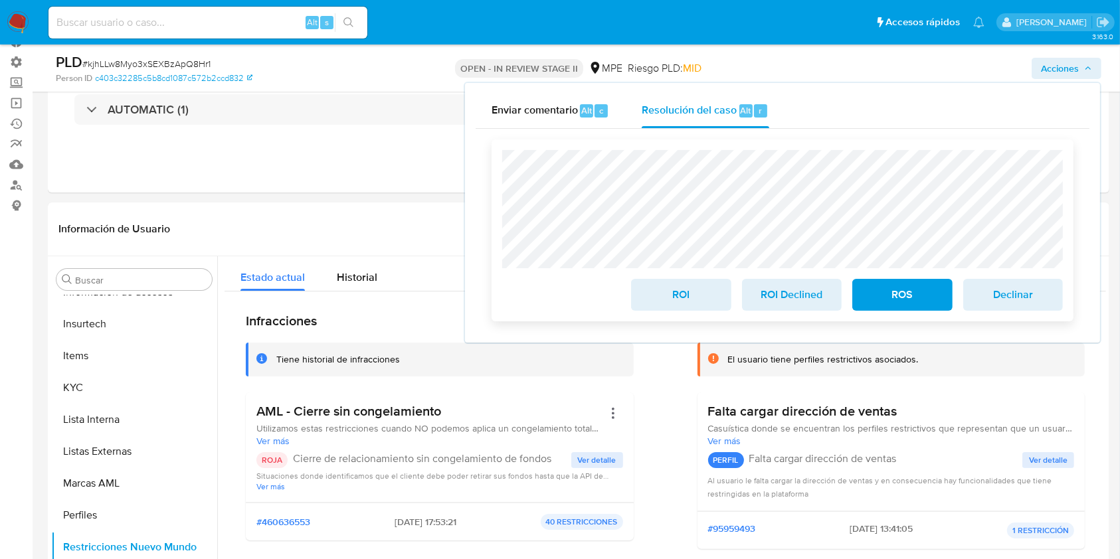
click at [711, 299] on span "ROI" at bounding box center [680, 294] width 65 height 29
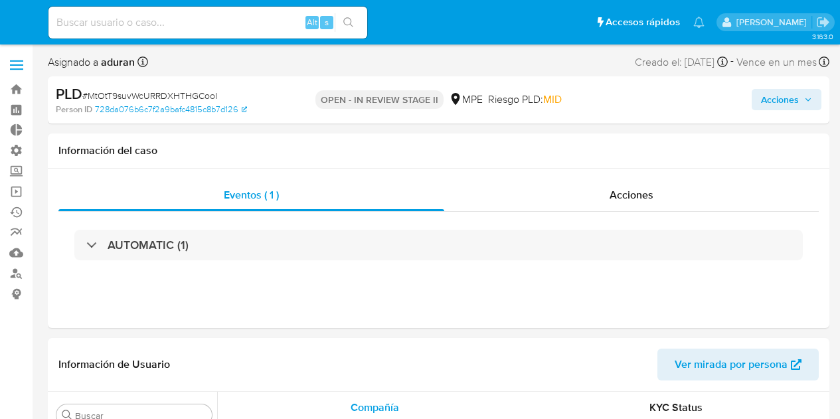
select select "10"
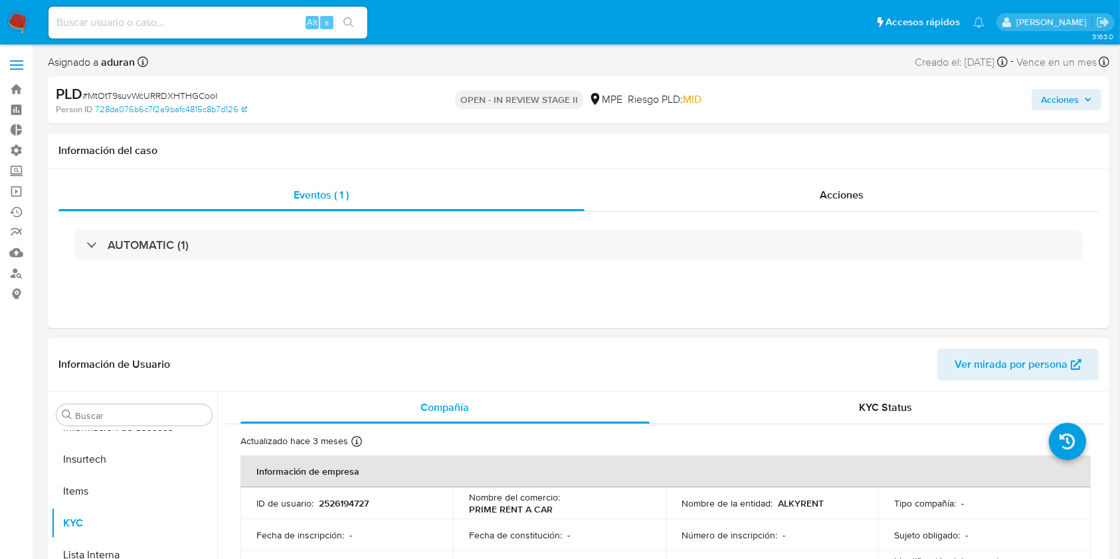
click at [333, 418] on p "2526194727" at bounding box center [344, 503] width 50 height 12
copy p "2526194727"
click at [839, 104] on span "Acciones" at bounding box center [1060, 99] width 38 height 21
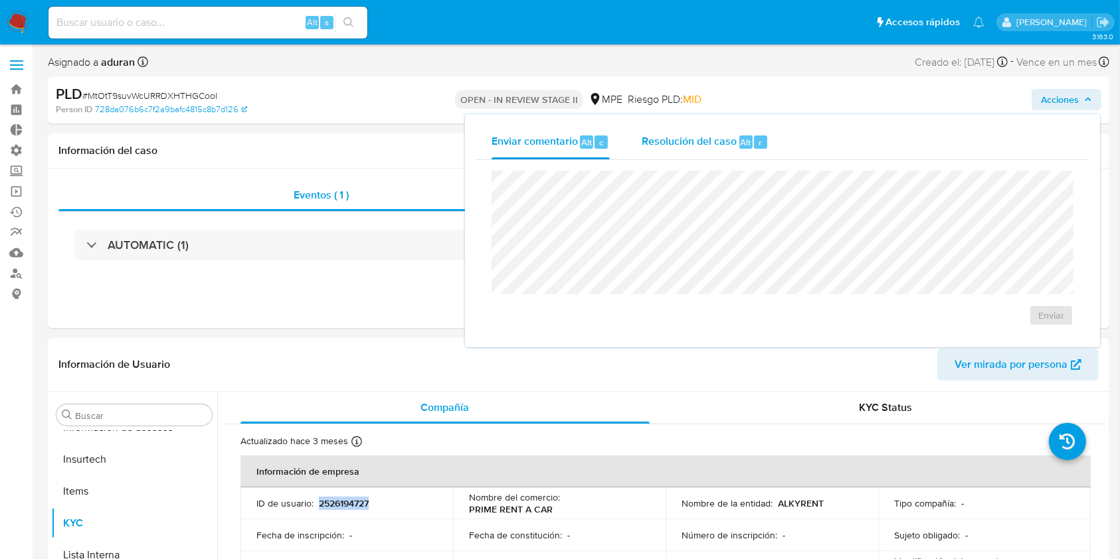
click at [740, 146] on span "Alt" at bounding box center [745, 142] width 11 height 13
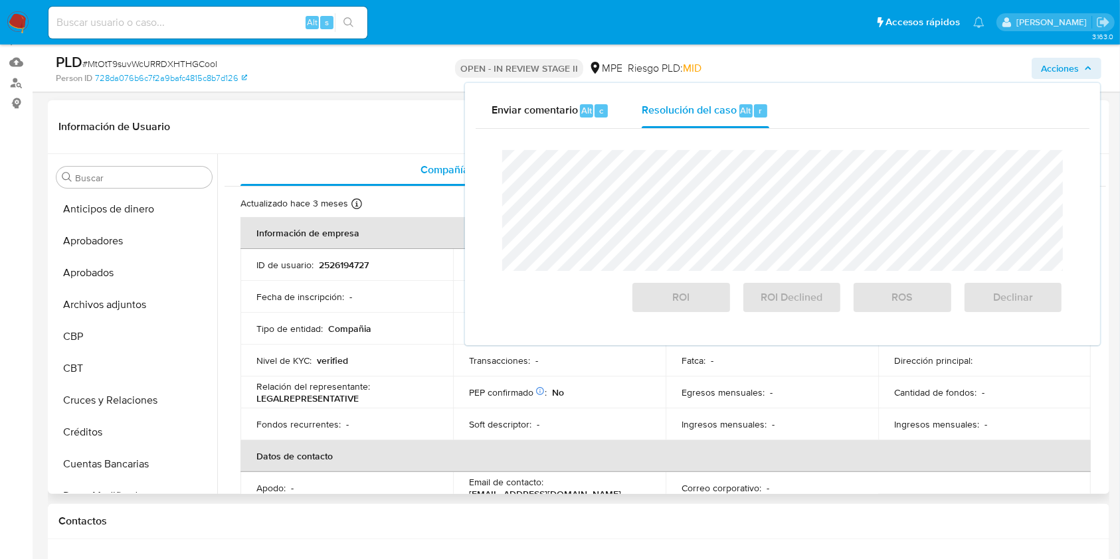
scroll to position [88, 0]
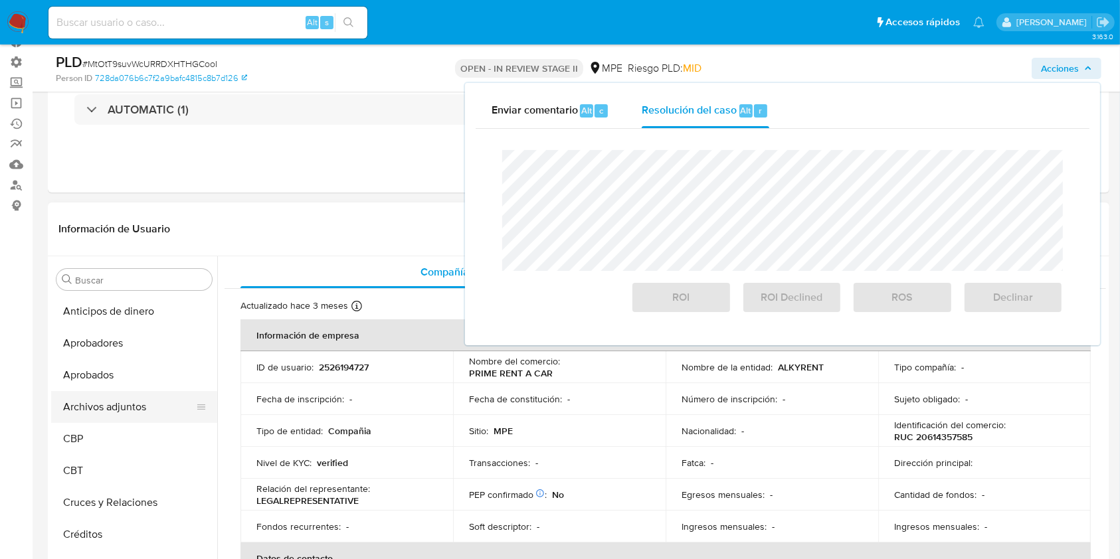
click at [126, 399] on button "Archivos adjuntos" at bounding box center [128, 407] width 155 height 32
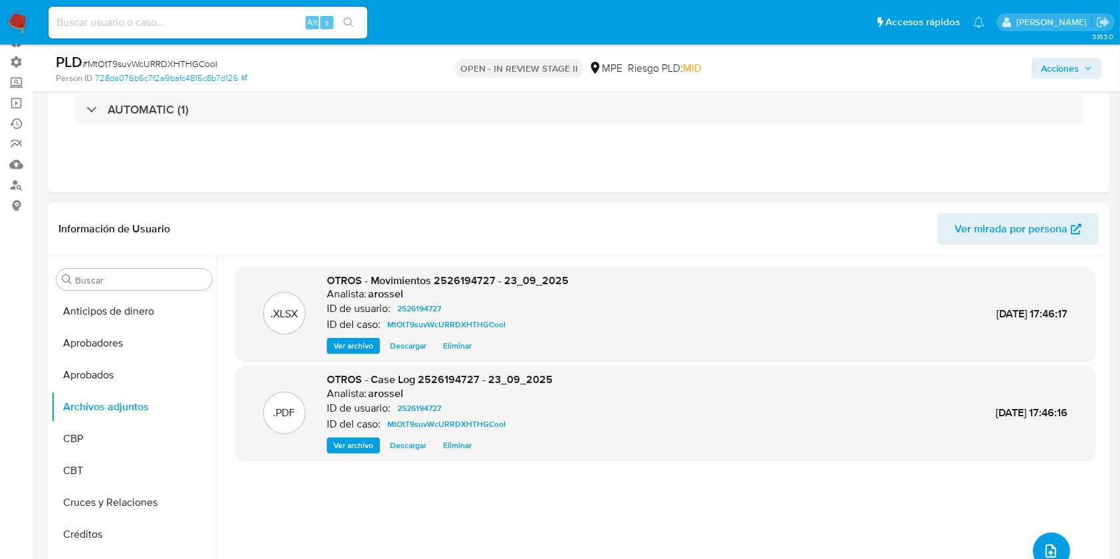
click at [416, 418] on span "Descargar" at bounding box center [408, 445] width 37 height 13
drag, startPoint x: 1062, startPoint y: 84, endPoint x: 1056, endPoint y: 81, distance: 6.8
click at [839, 86] on div "PLD # MtOtT9suvWcURRDXHTHGCooI Person ID 728da076b6c7f2a9bafc4815c8b7d126 OPEN …" at bounding box center [578, 67] width 1061 height 47
click at [839, 77] on span "Acciones" at bounding box center [1060, 68] width 38 height 21
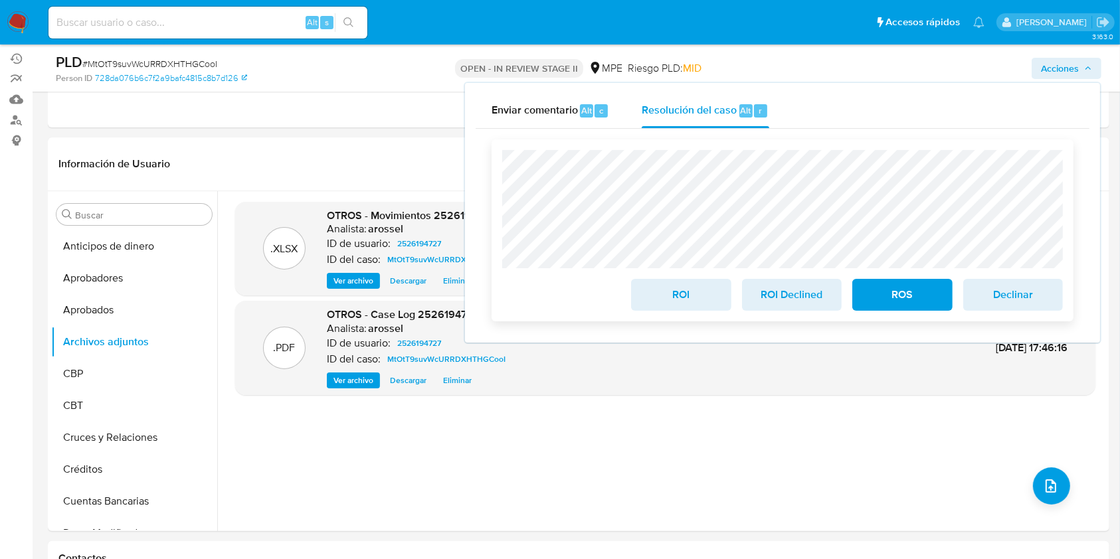
scroll to position [177, 0]
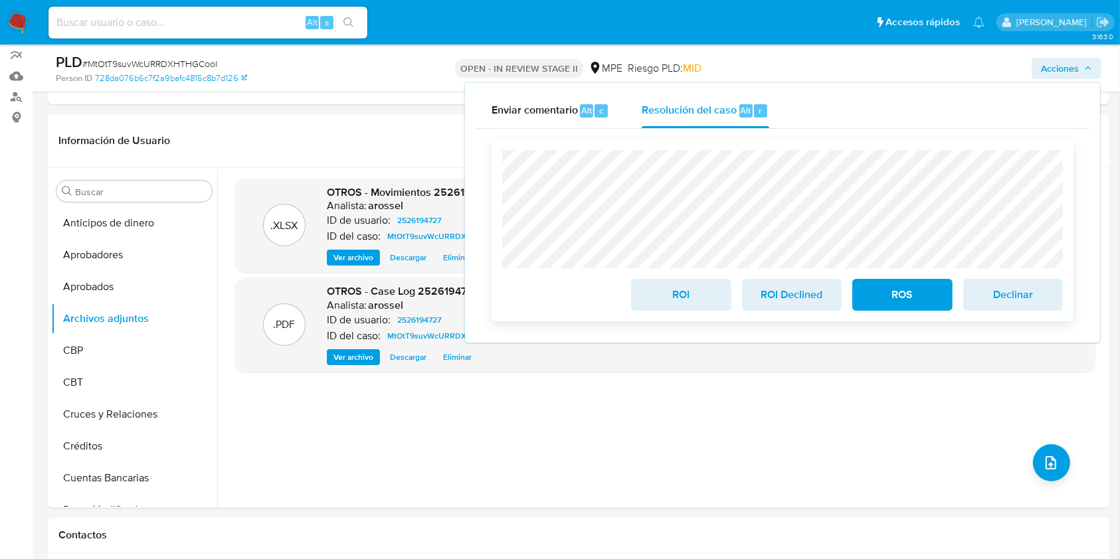
click at [684, 299] on span "ROI" at bounding box center [680, 294] width 65 height 29
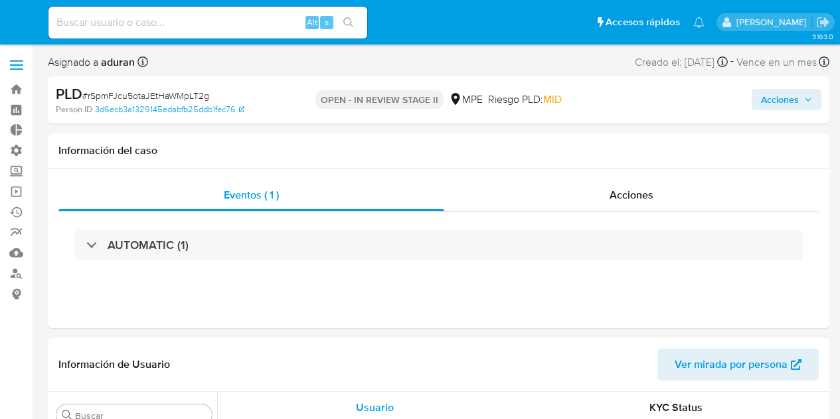
select select "10"
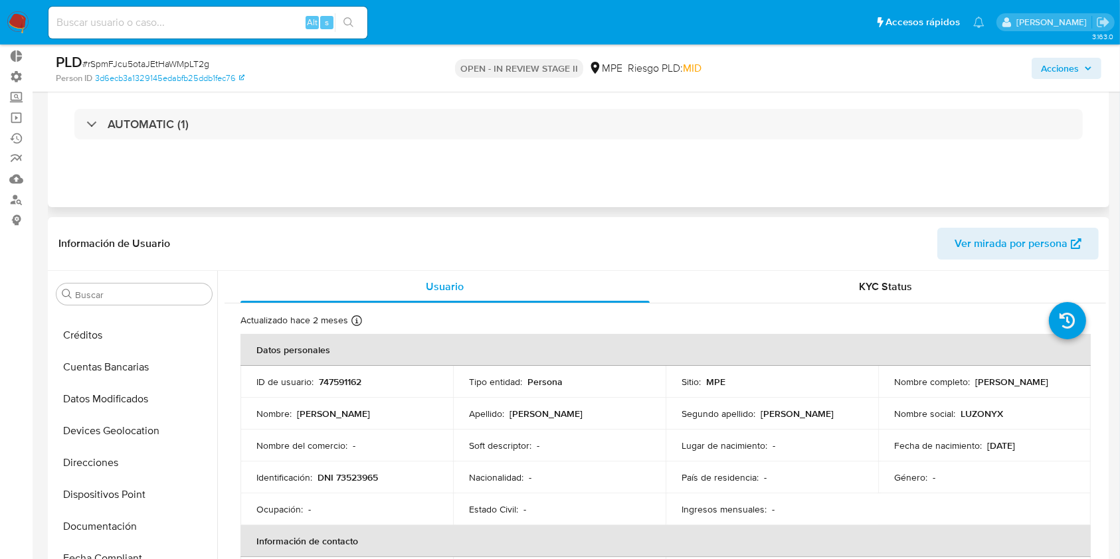
scroll to position [266, 0]
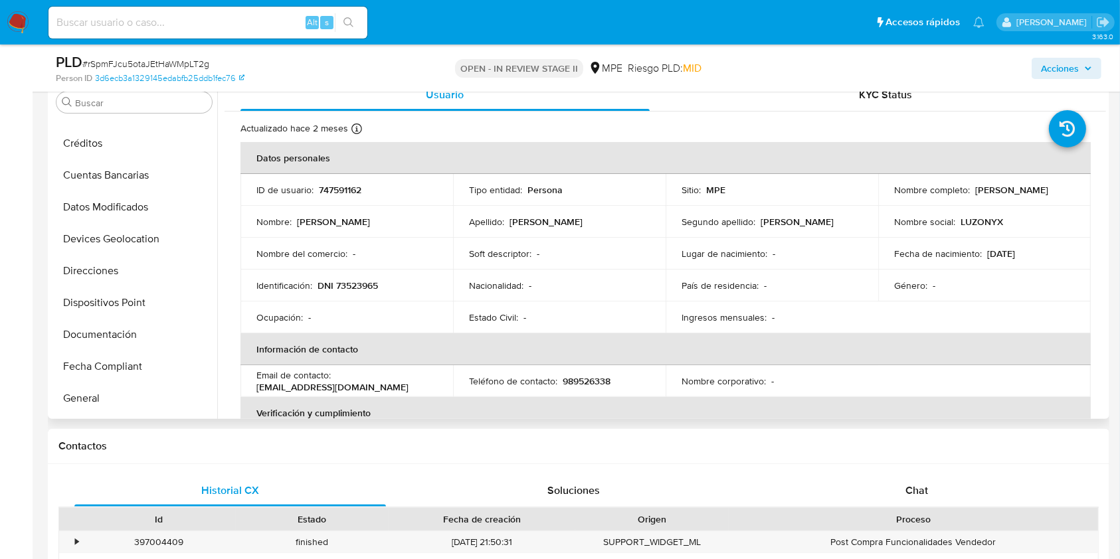
click at [349, 188] on p "747591162" at bounding box center [340, 190] width 43 height 12
copy p "747591162"
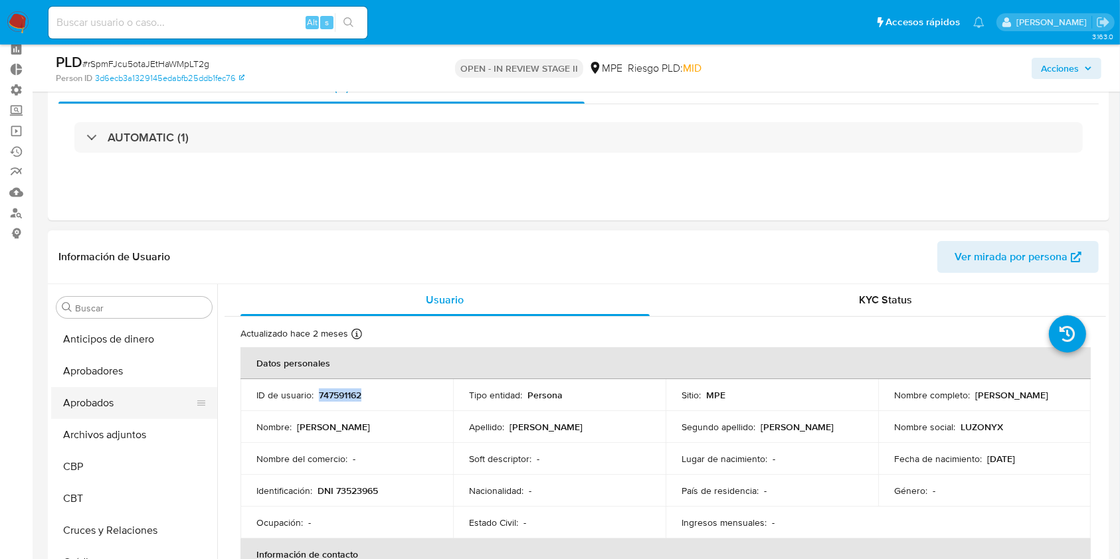
scroll to position [88, 0]
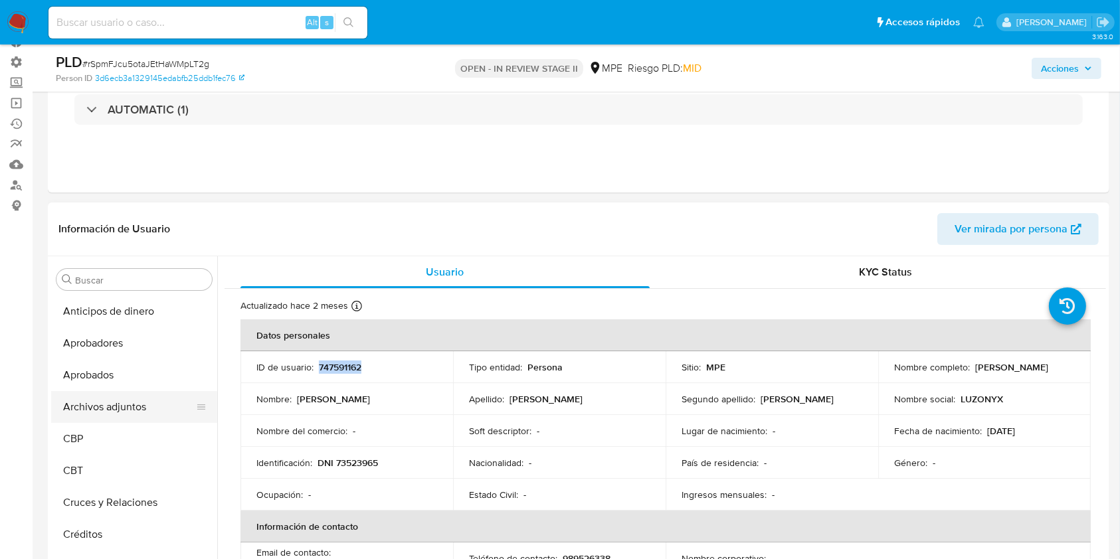
click at [125, 400] on button "Archivos adjuntos" at bounding box center [128, 407] width 155 height 32
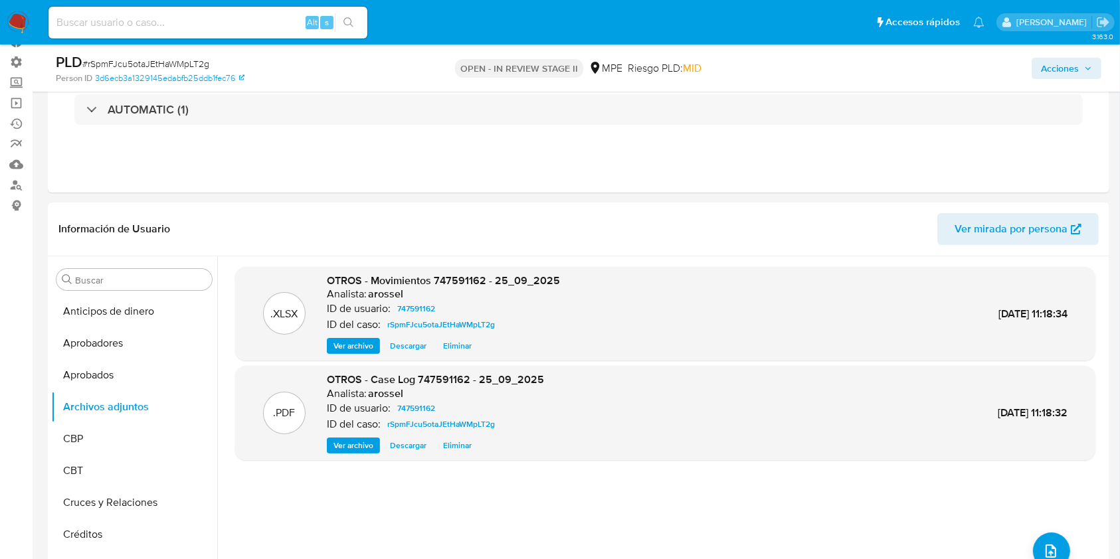
scroll to position [0, 0]
click at [406, 418] on span "Descargar" at bounding box center [408, 445] width 37 height 13
click at [839, 53] on div "Acciones" at bounding box center [928, 67] width 345 height 31
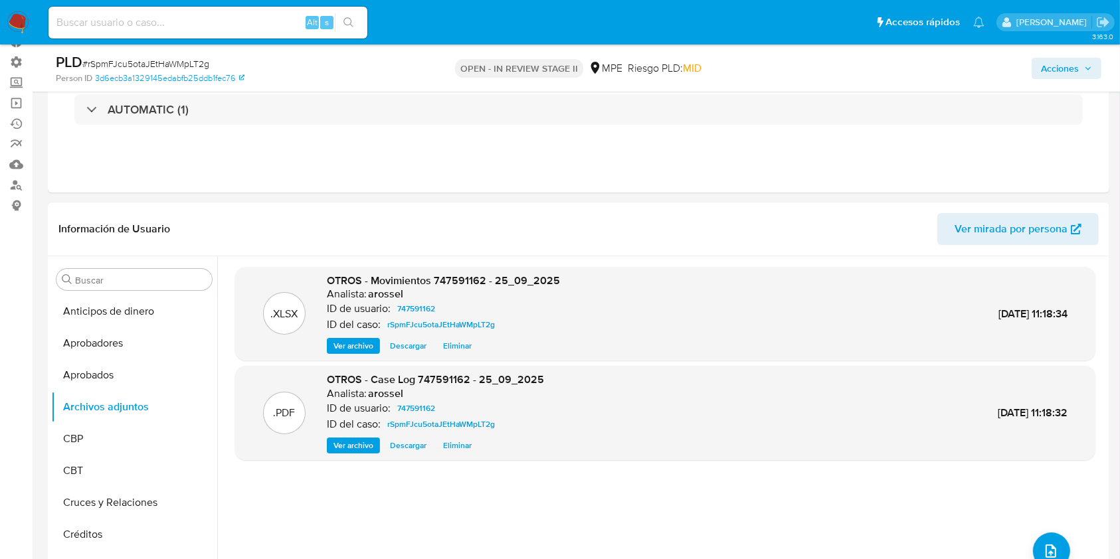
click at [839, 64] on span "Acciones" at bounding box center [1060, 68] width 38 height 21
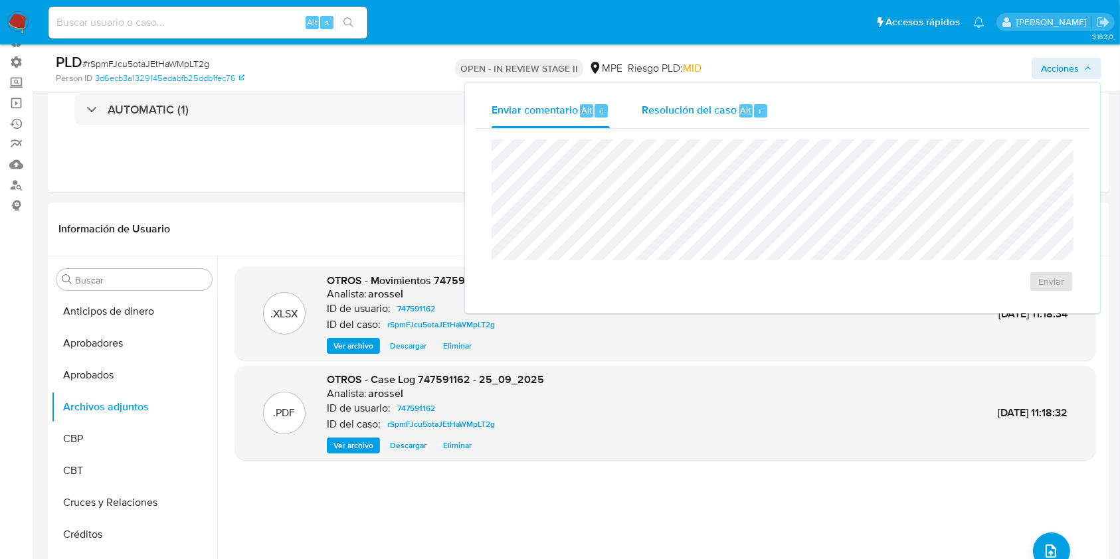
click at [673, 109] on span "Resolución del caso" at bounding box center [688, 109] width 95 height 15
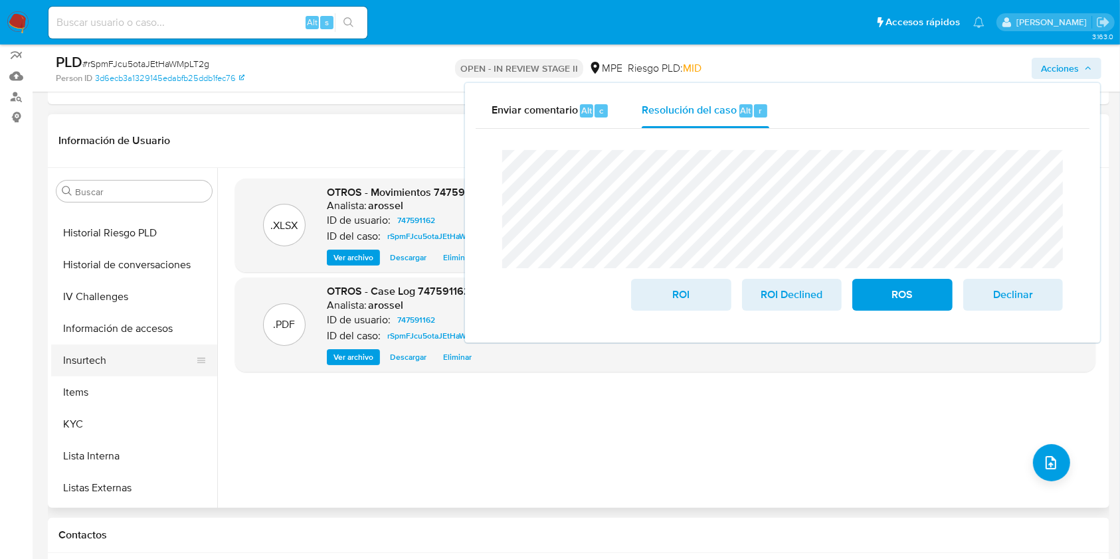
scroll to position [620, 0]
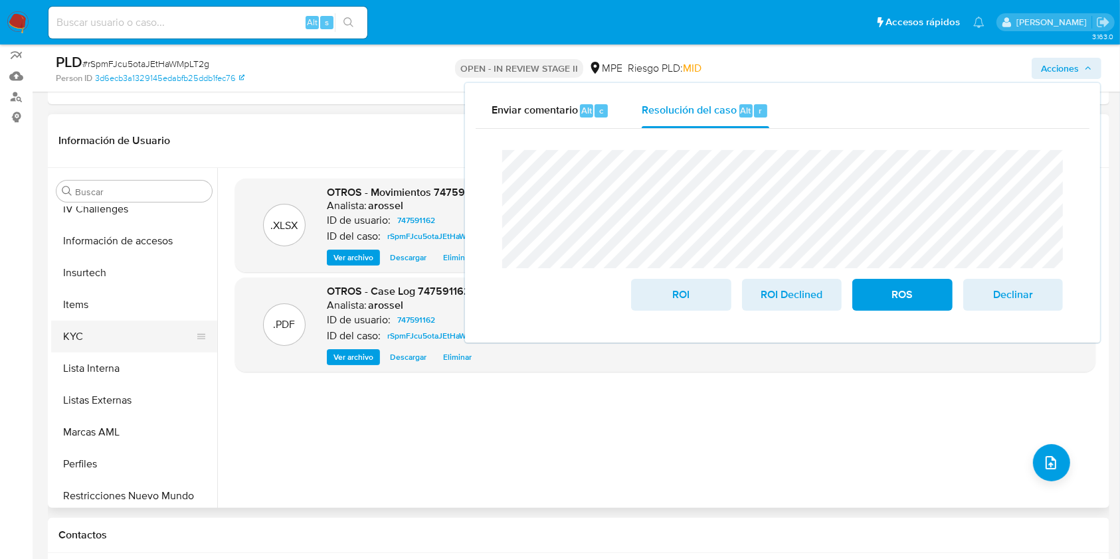
click at [97, 332] on button "KYC" at bounding box center [128, 337] width 155 height 32
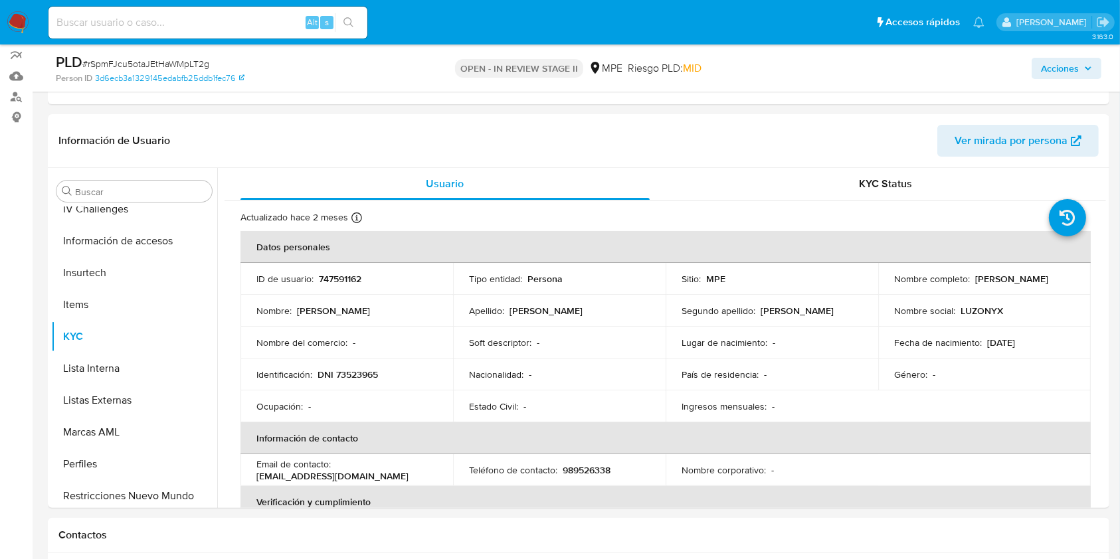
click at [839, 66] on span "Acciones" at bounding box center [1060, 68] width 38 height 21
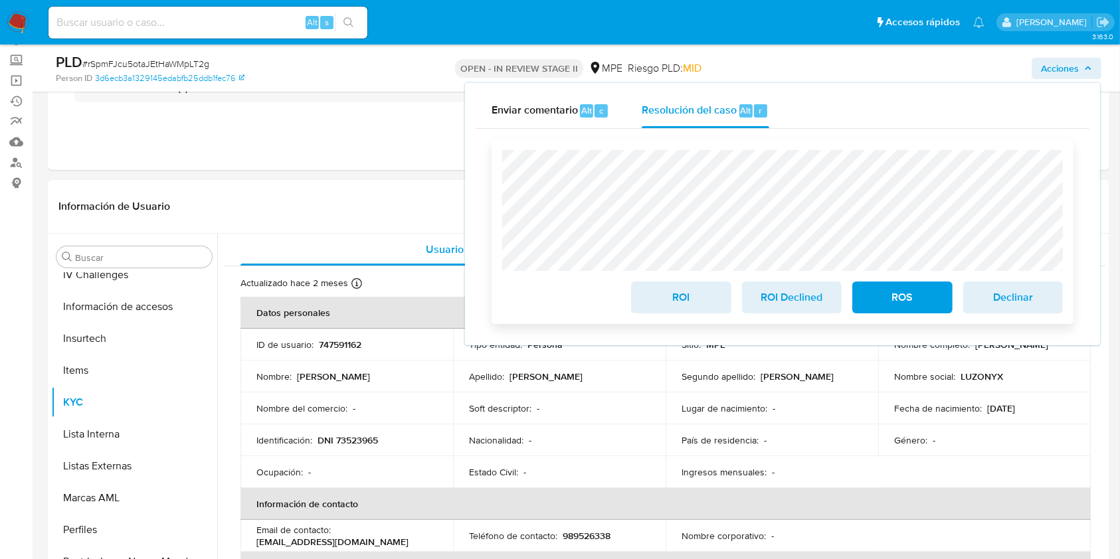
scroll to position [88, 0]
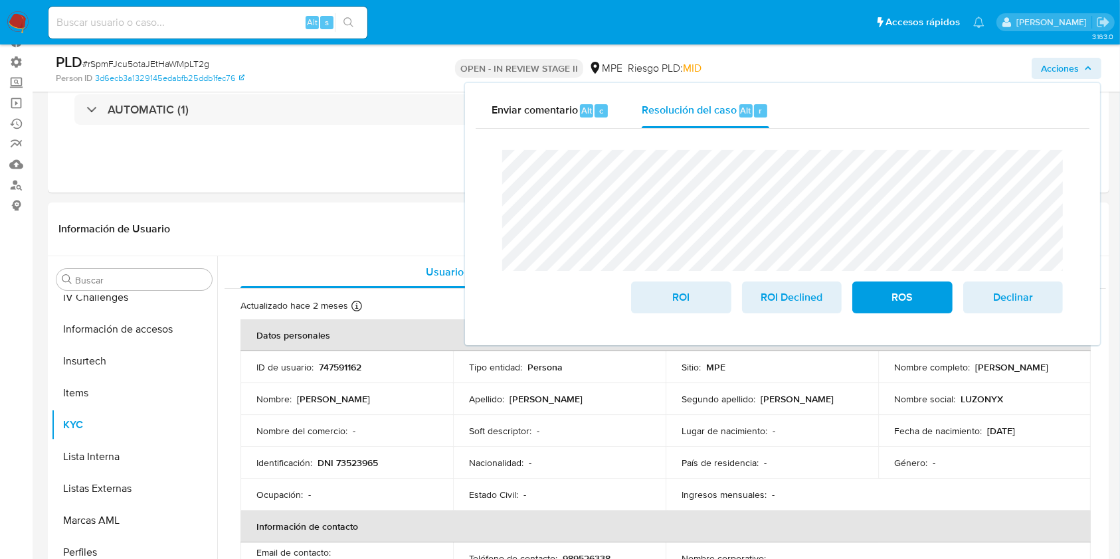
click at [489, 210] on div "Cierre de caso ROI ROI Declined ROS Declinar" at bounding box center [782, 232] width 614 height 206
click at [686, 303] on span "ROI" at bounding box center [680, 297] width 65 height 29
